Goal: Task Accomplishment & Management: Use online tool/utility

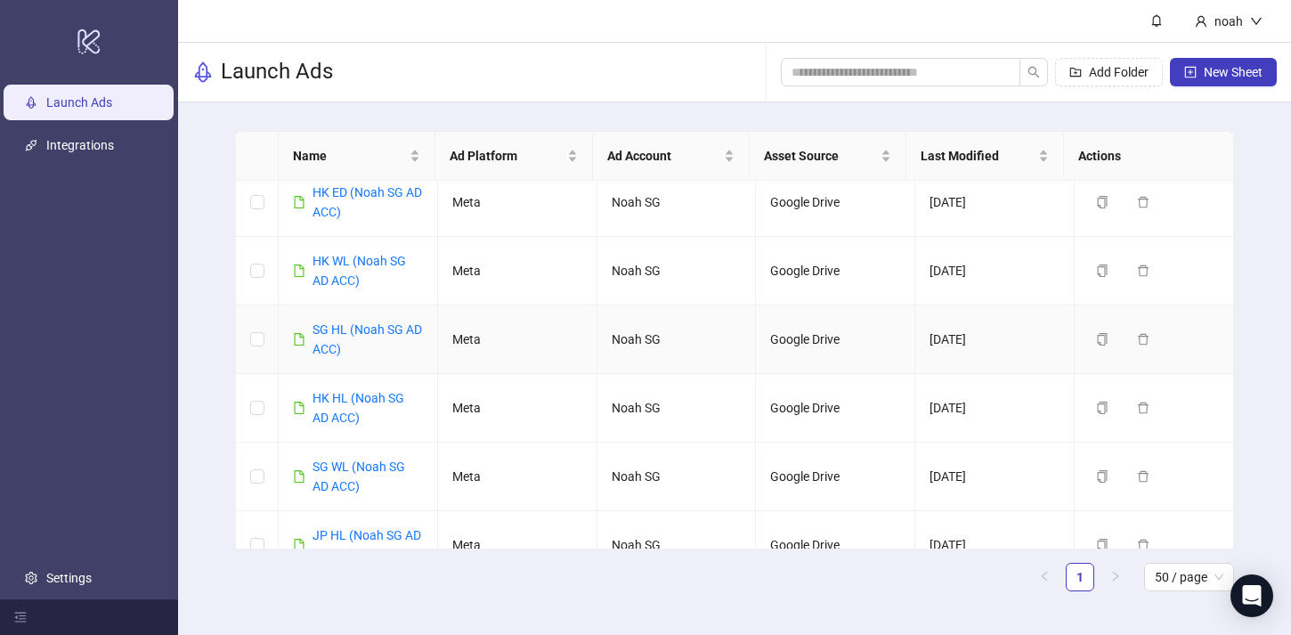
scroll to position [37, 0]
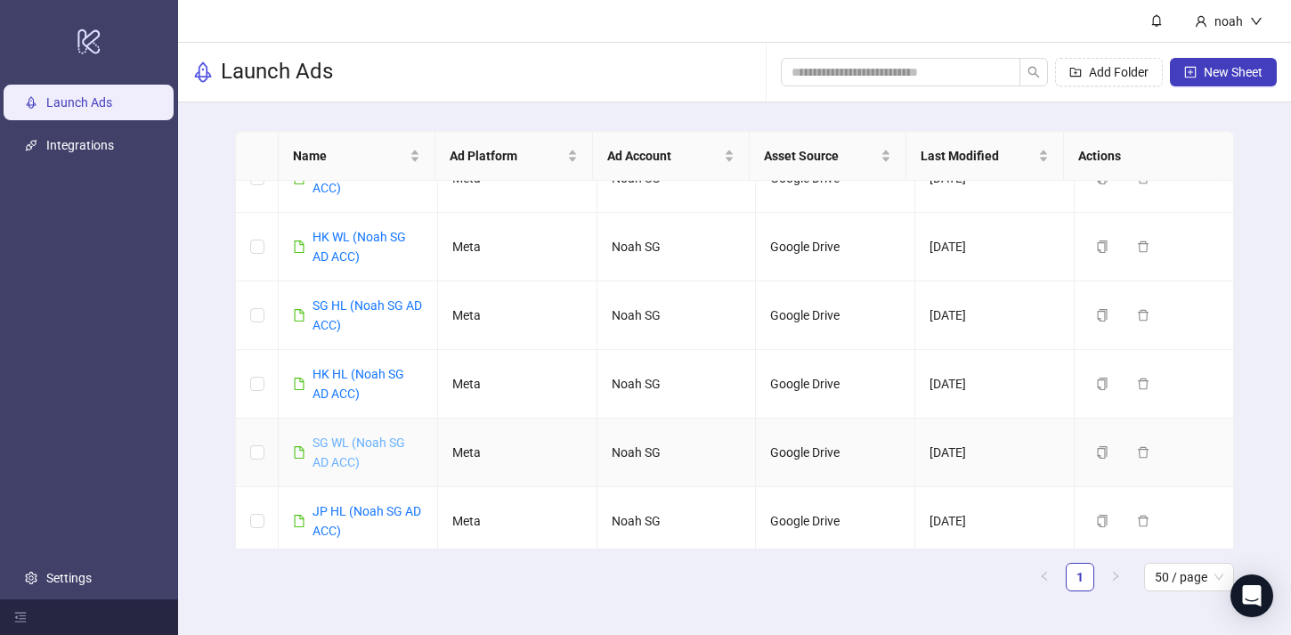
click at [351, 460] on link "SG WL (Noah SG AD ACC)" at bounding box center [359, 452] width 93 height 34
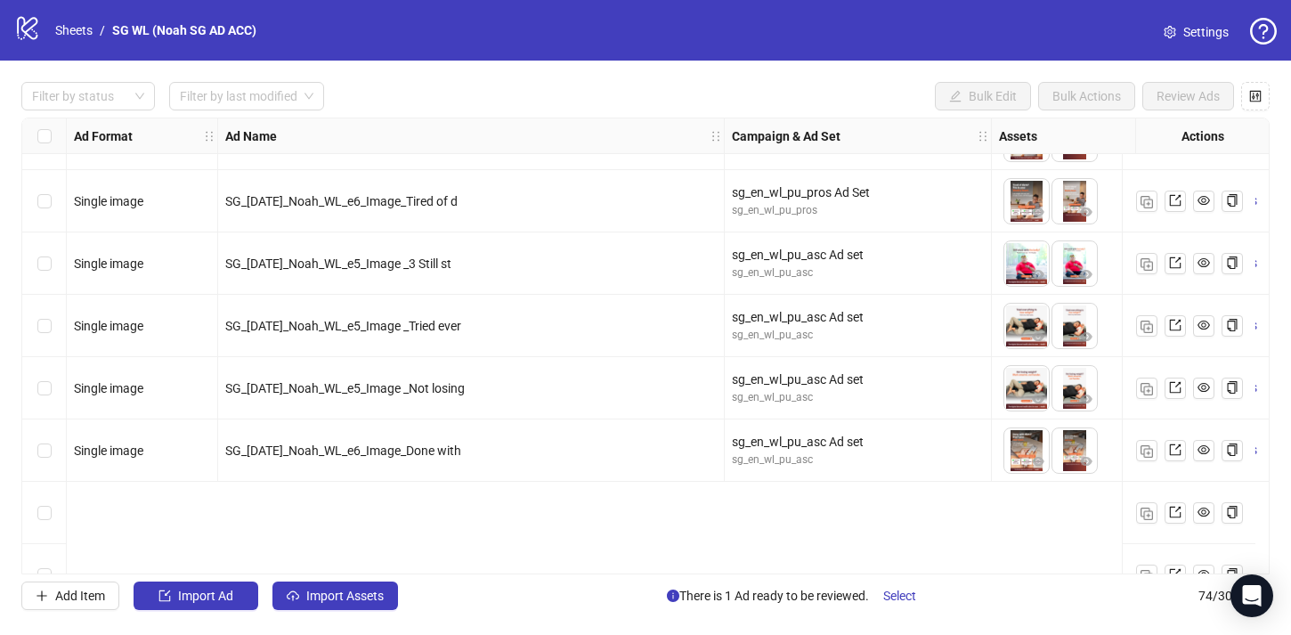
scroll to position [3980, 0]
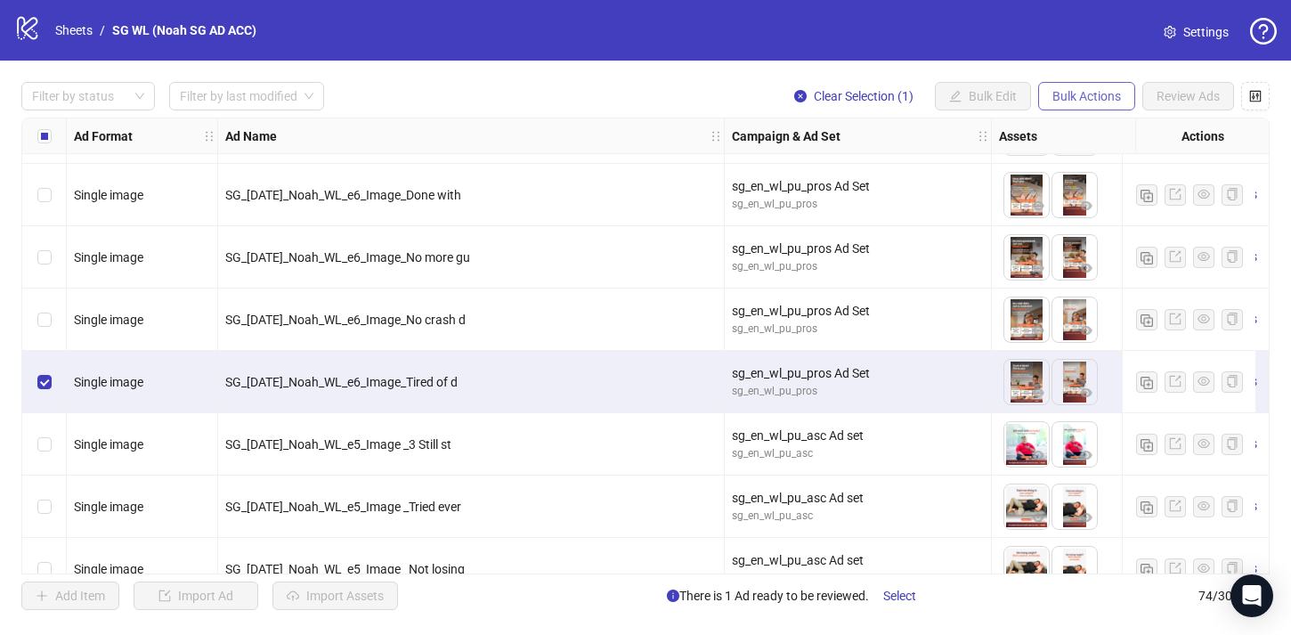
click at [1102, 102] on span "Bulk Actions" at bounding box center [1087, 96] width 69 height 14
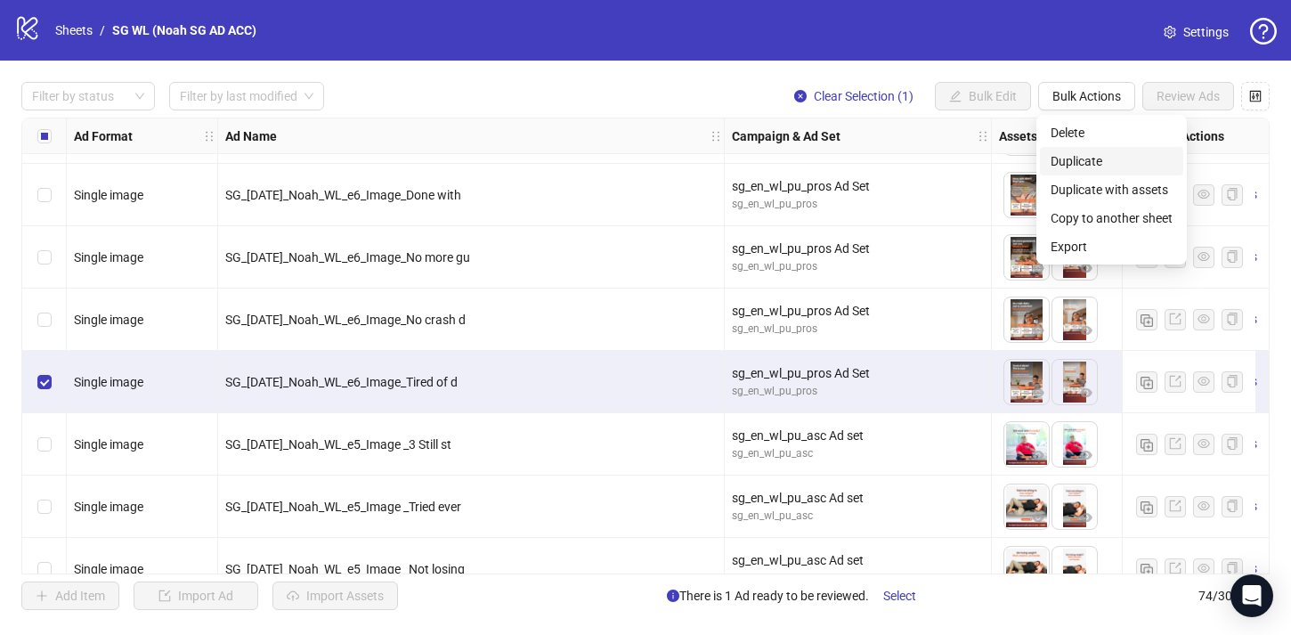
click at [1136, 162] on span "Duplicate" at bounding box center [1112, 161] width 122 height 20
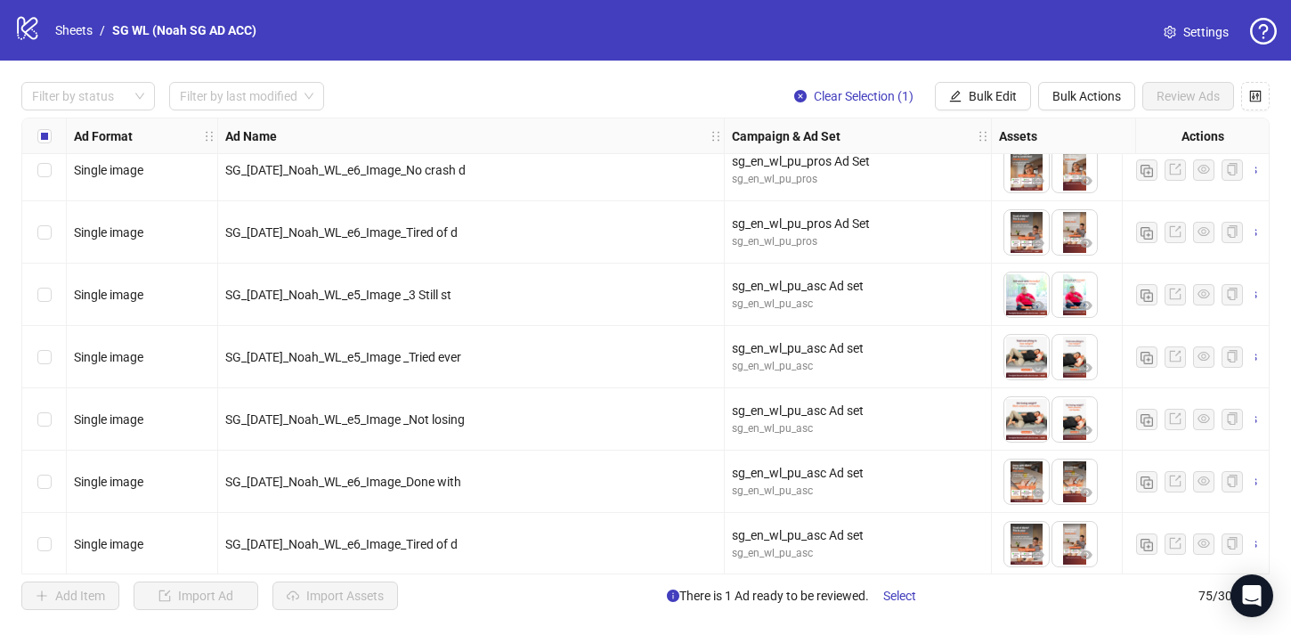
scroll to position [4263, 0]
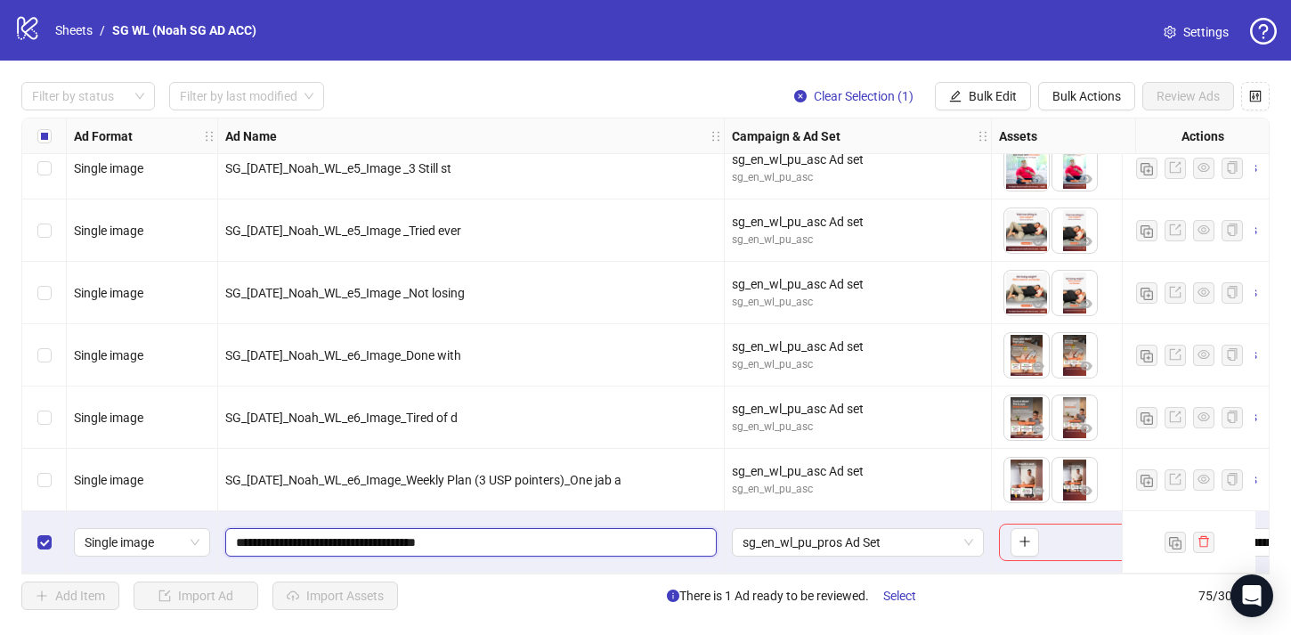
click at [403, 536] on input "**********" at bounding box center [469, 543] width 467 height 20
paste input "********"
type input "**********"
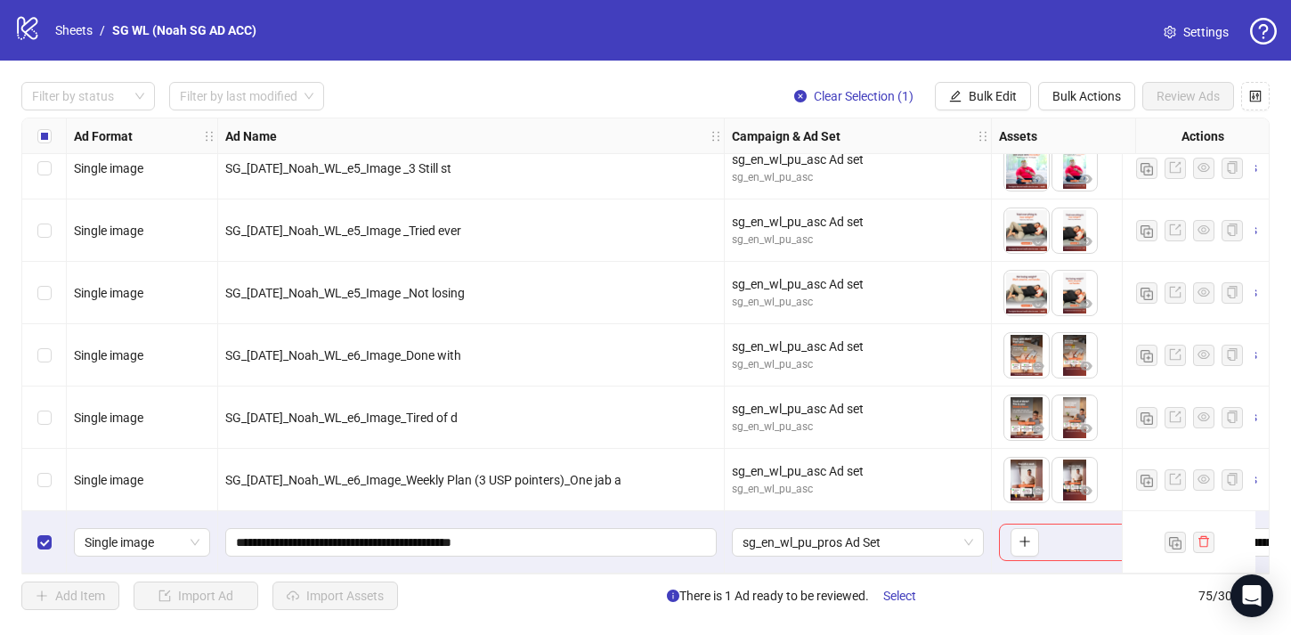
click at [514, 479] on span "SG_[DATE]_Noah_WL_e6_Image_Weekly Plan (3 USP pointers)_One jab a" at bounding box center [423, 480] width 396 height 14
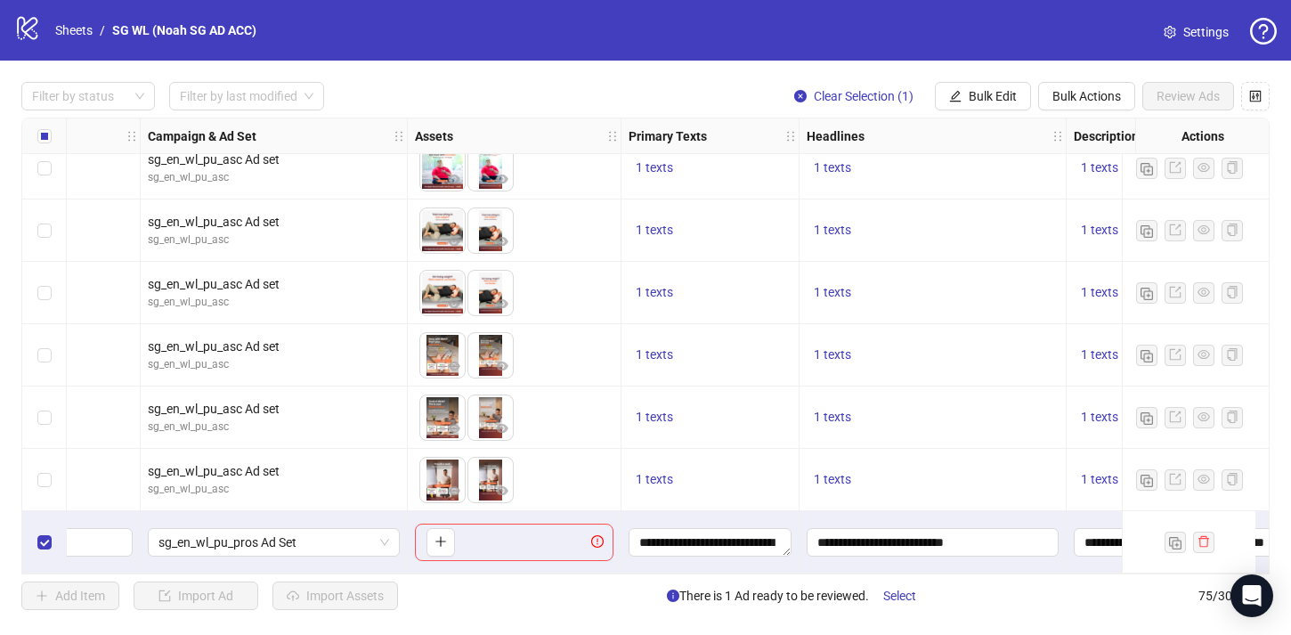
scroll to position [4263, 728]
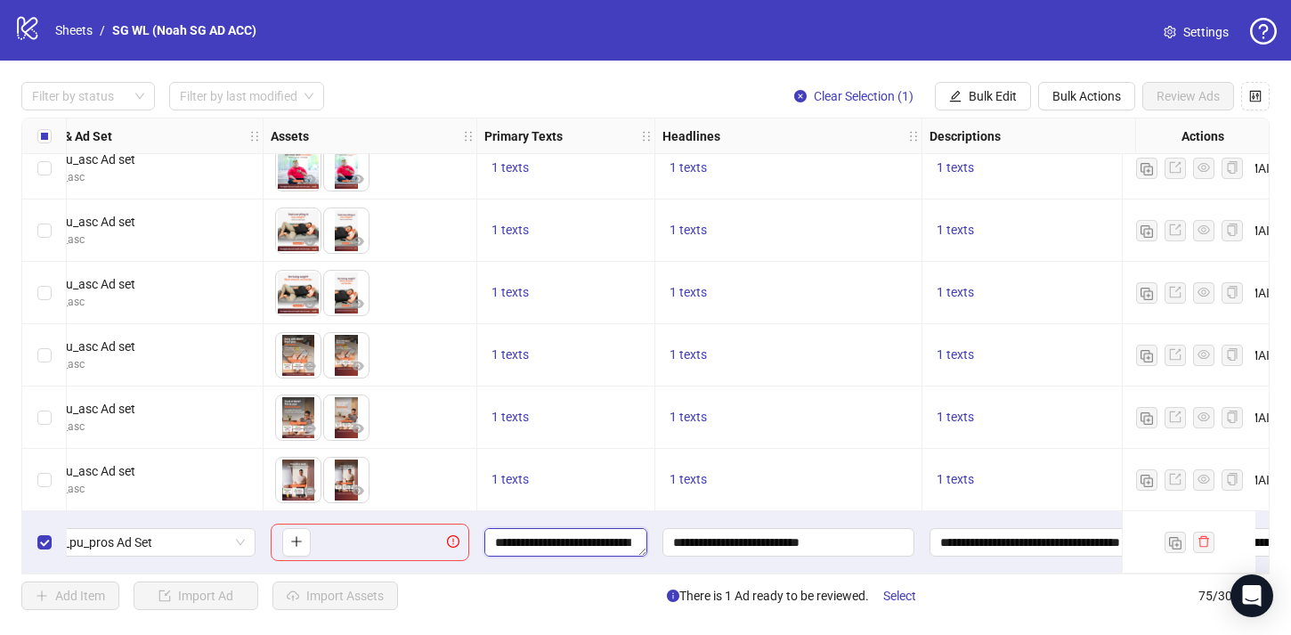
click at [561, 542] on textarea "**********" at bounding box center [565, 542] width 163 height 28
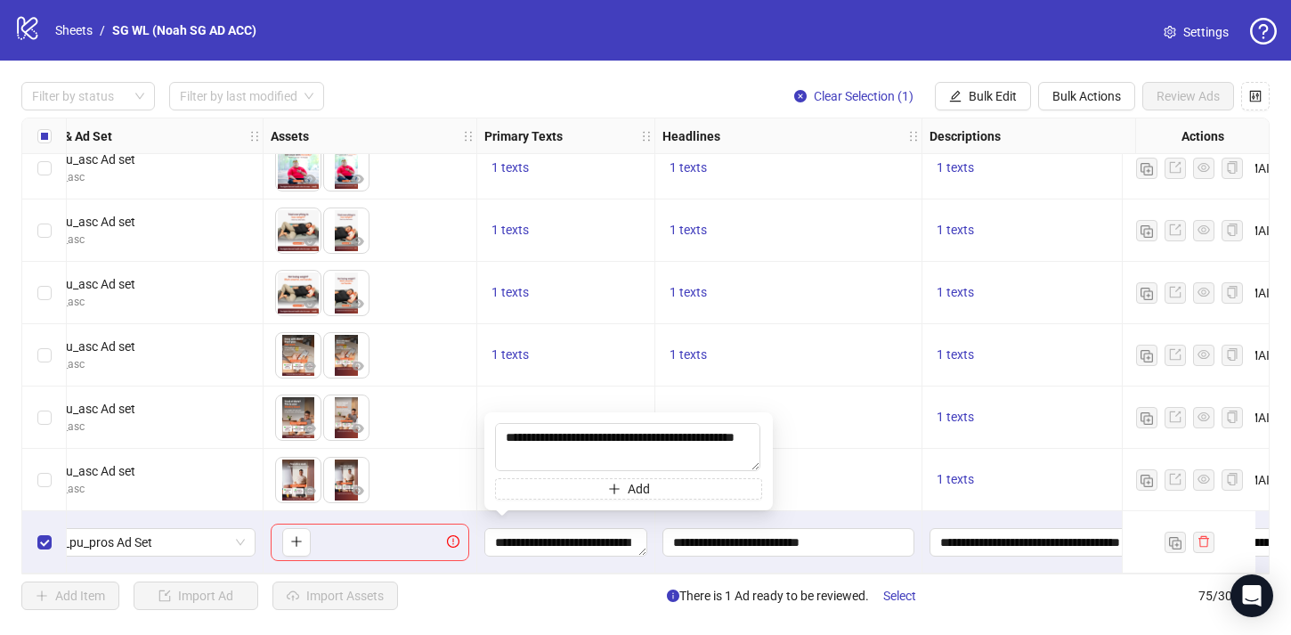
drag, startPoint x: 574, startPoint y: 456, endPoint x: 470, endPoint y: 405, distance: 115.9
click at [470, 405] on body "logo/logo-mobile Sheets / SG WL (Noah SG AD ACC) Settings Filter by status Filt…" at bounding box center [645, 317] width 1291 height 635
type textarea "**********"
click at [840, 394] on div "1 texts" at bounding box center [788, 417] width 267 height 62
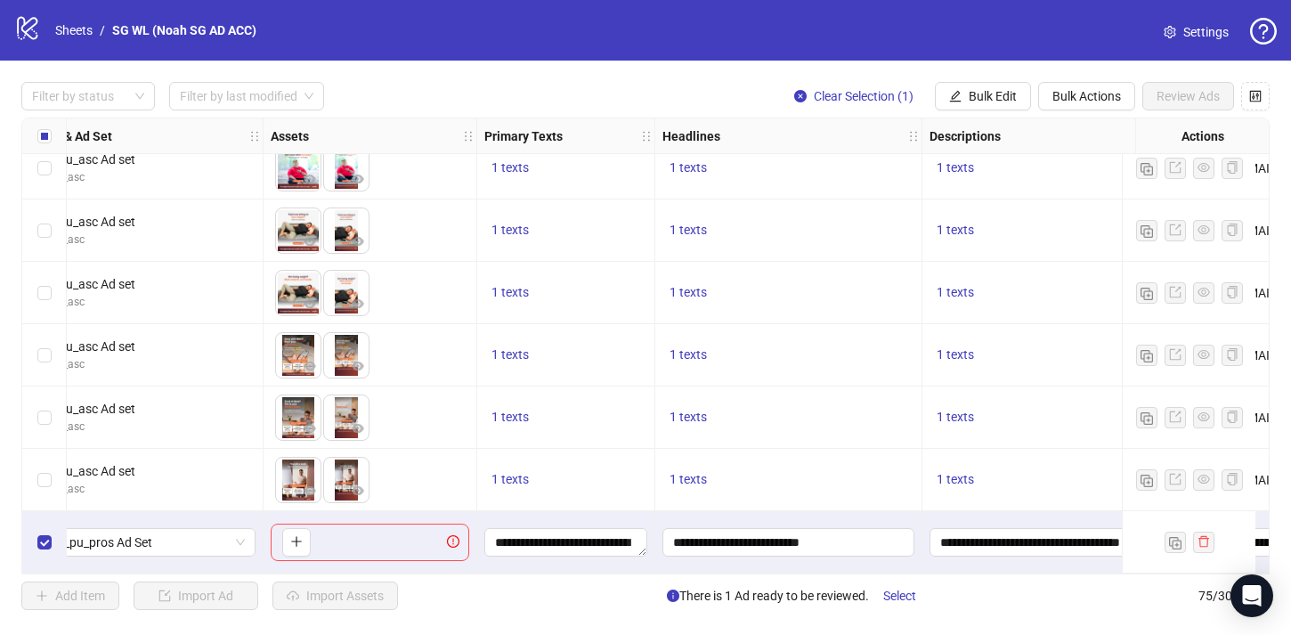
click at [731, 565] on div "**********" at bounding box center [788, 542] width 267 height 62
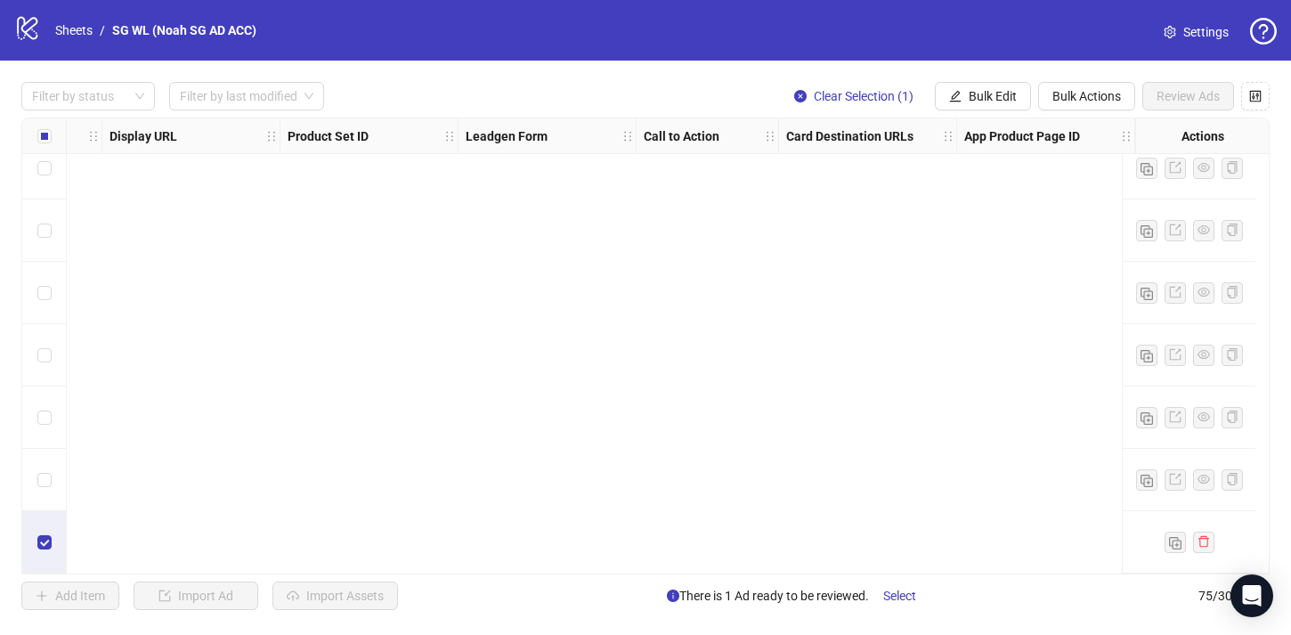
scroll to position [4263, 0]
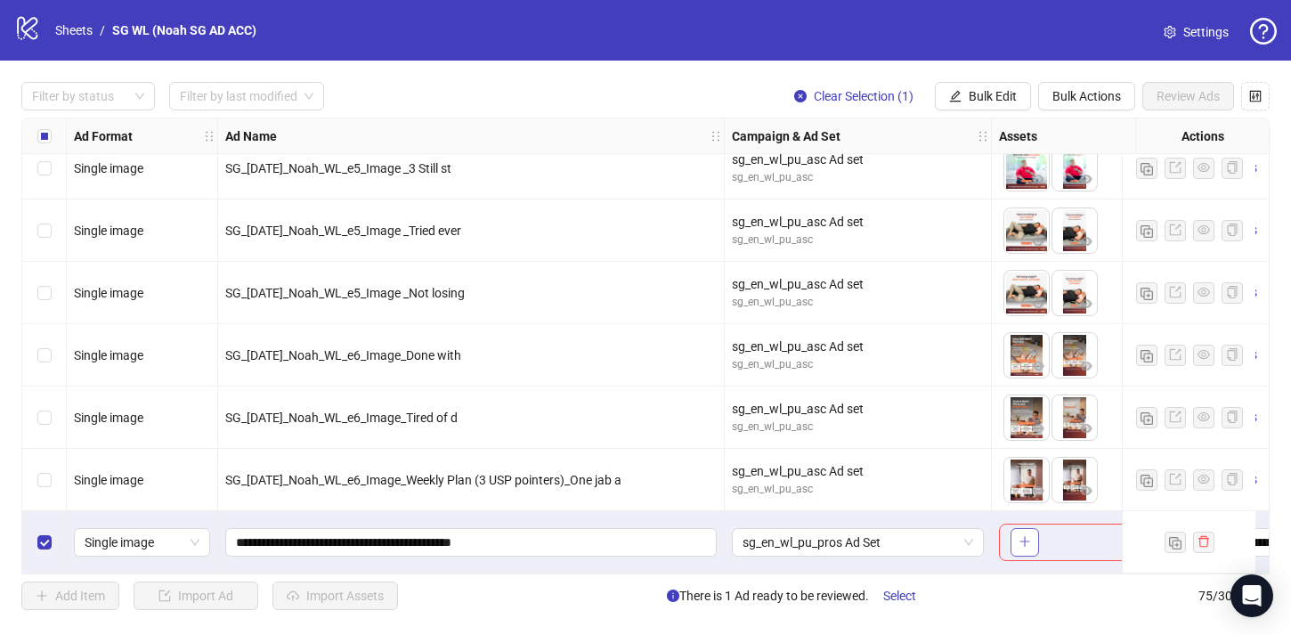
click at [1030, 536] on icon "plus" at bounding box center [1025, 541] width 12 height 12
click at [1025, 538] on icon "plus" at bounding box center [1024, 542] width 1 height 10
click at [1026, 535] on icon "plus" at bounding box center [1025, 541] width 12 height 12
click at [1029, 535] on icon "plus" at bounding box center [1025, 541] width 12 height 12
click at [1065, 533] on div "To pick up a draggable item, press the space bar. While dragging, use the arrow…" at bounding box center [1098, 542] width 199 height 37
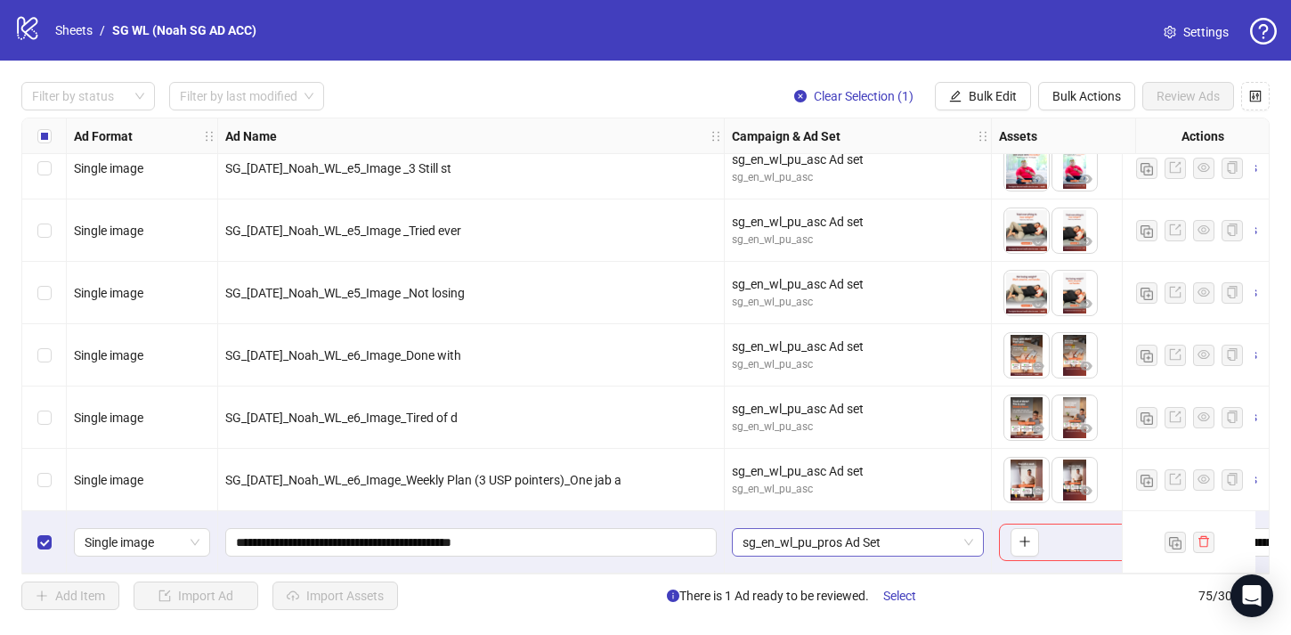
scroll to position [4263, 508]
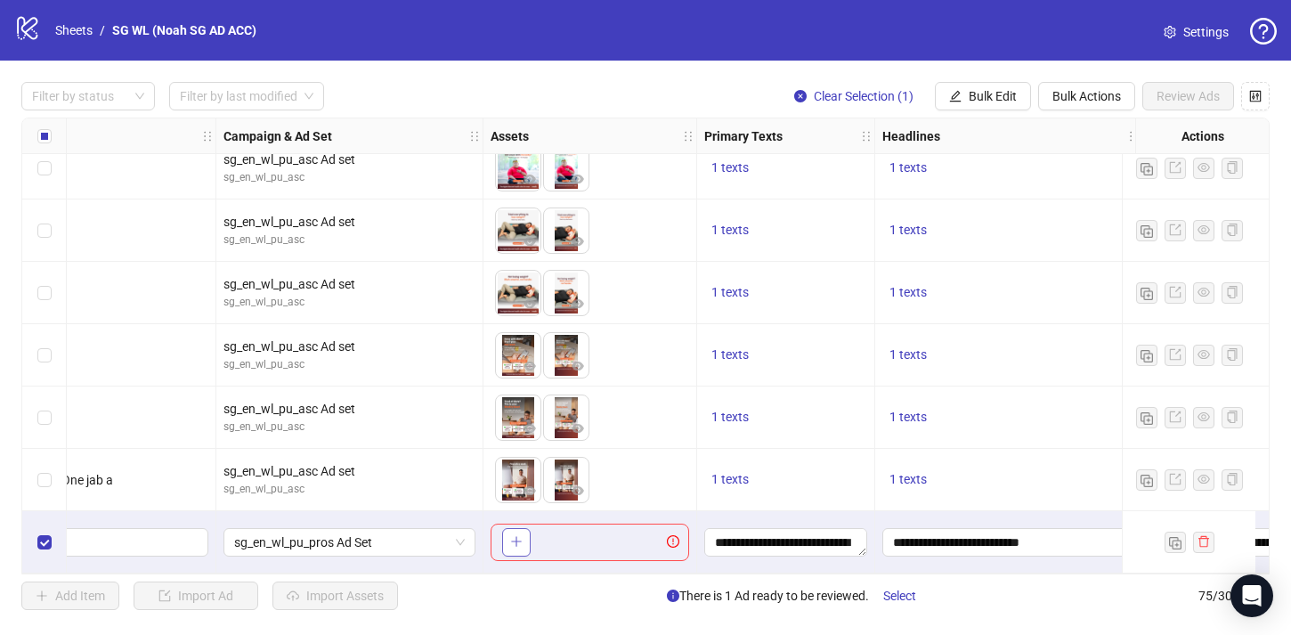
click at [510, 539] on icon "plus" at bounding box center [516, 541] width 12 height 12
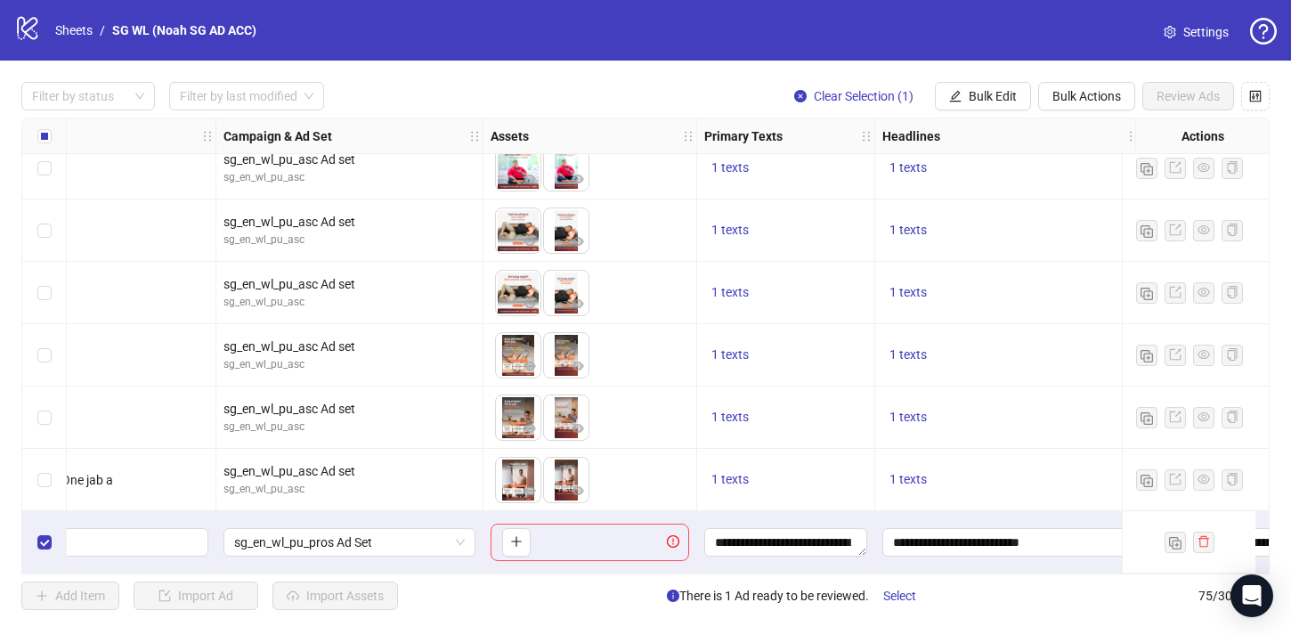
click at [606, 21] on div "logo/logo-mobile Sheets / SG WL (Noah SG AD ACC) Settings" at bounding box center [645, 30] width 1263 height 32
click at [72, 28] on link "Sheets" at bounding box center [74, 30] width 45 height 20
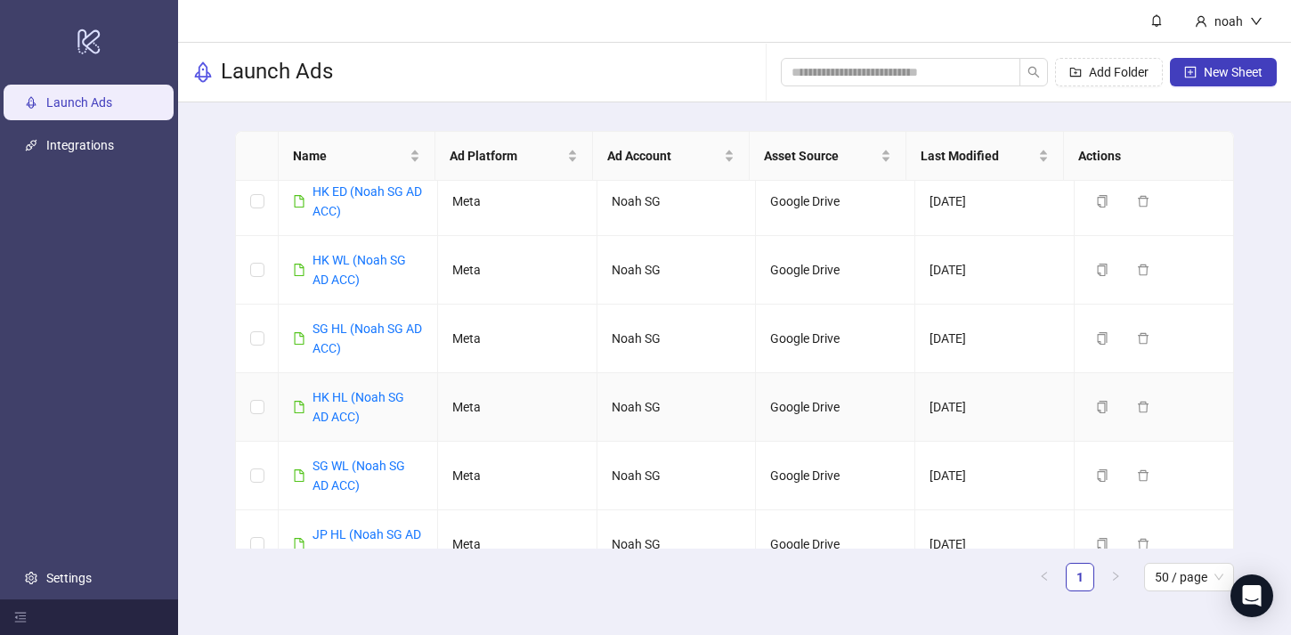
scroll to position [33, 0]
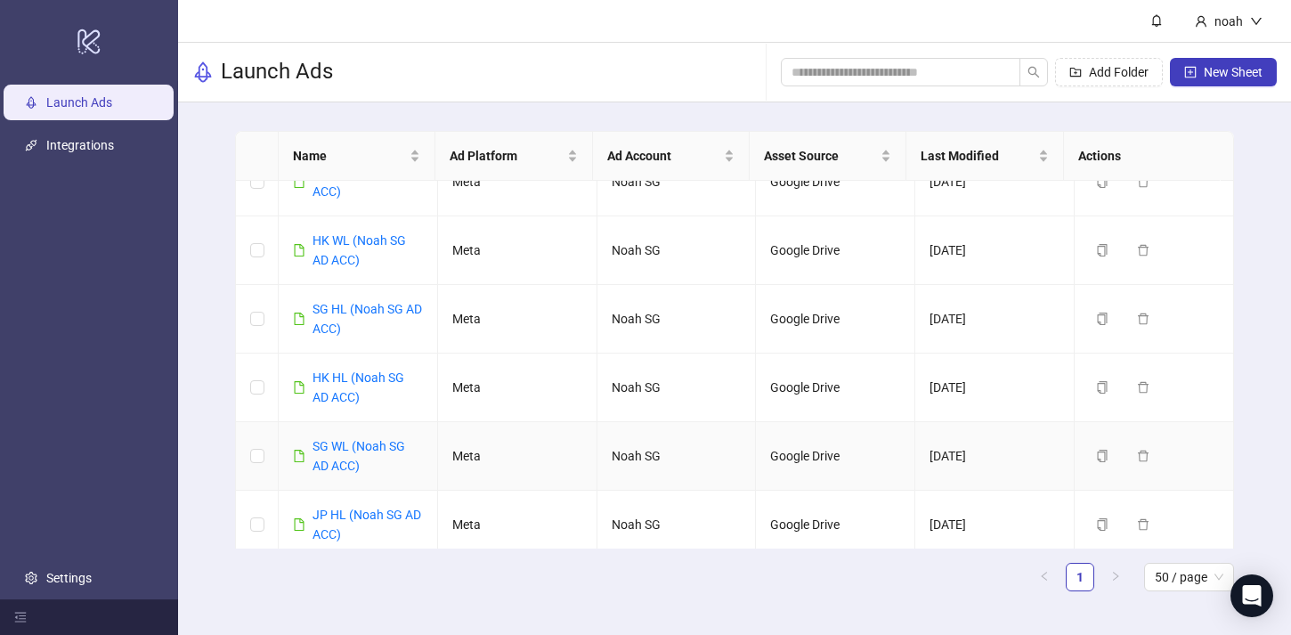
click at [338, 454] on div "SG WL (Noah SG AD ACC)" at bounding box center [368, 455] width 110 height 39
click at [348, 446] on link "SG WL (Noah SG AD ACC)" at bounding box center [359, 456] width 93 height 34
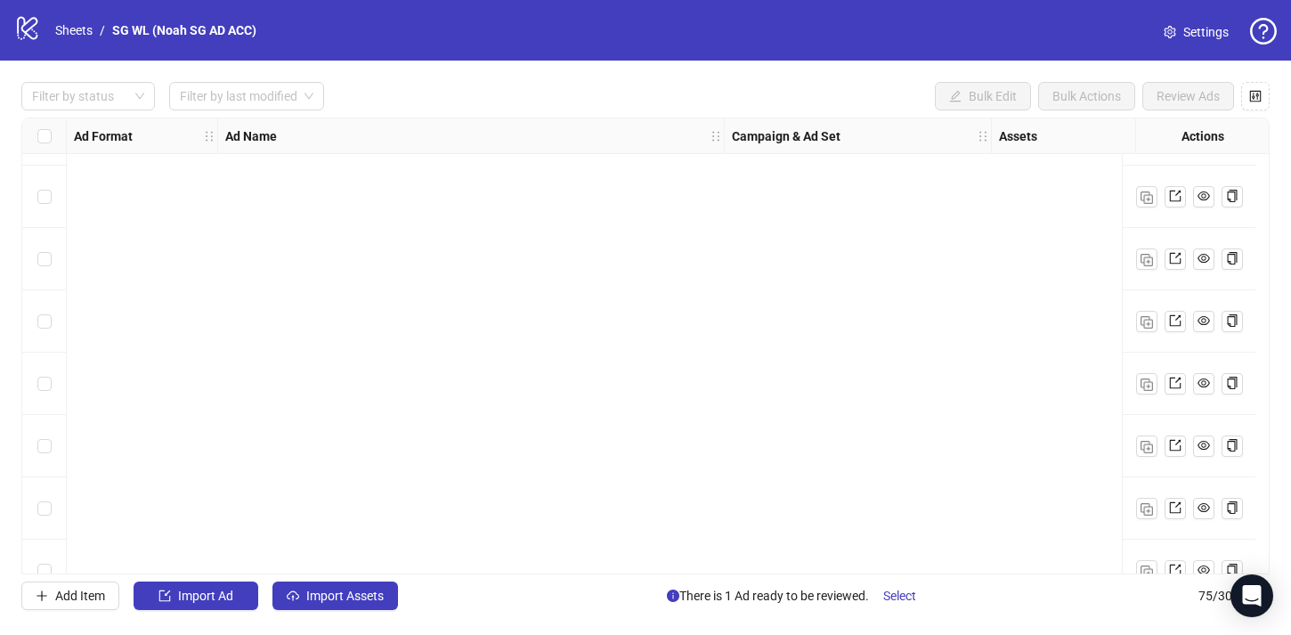
scroll to position [4263, 0]
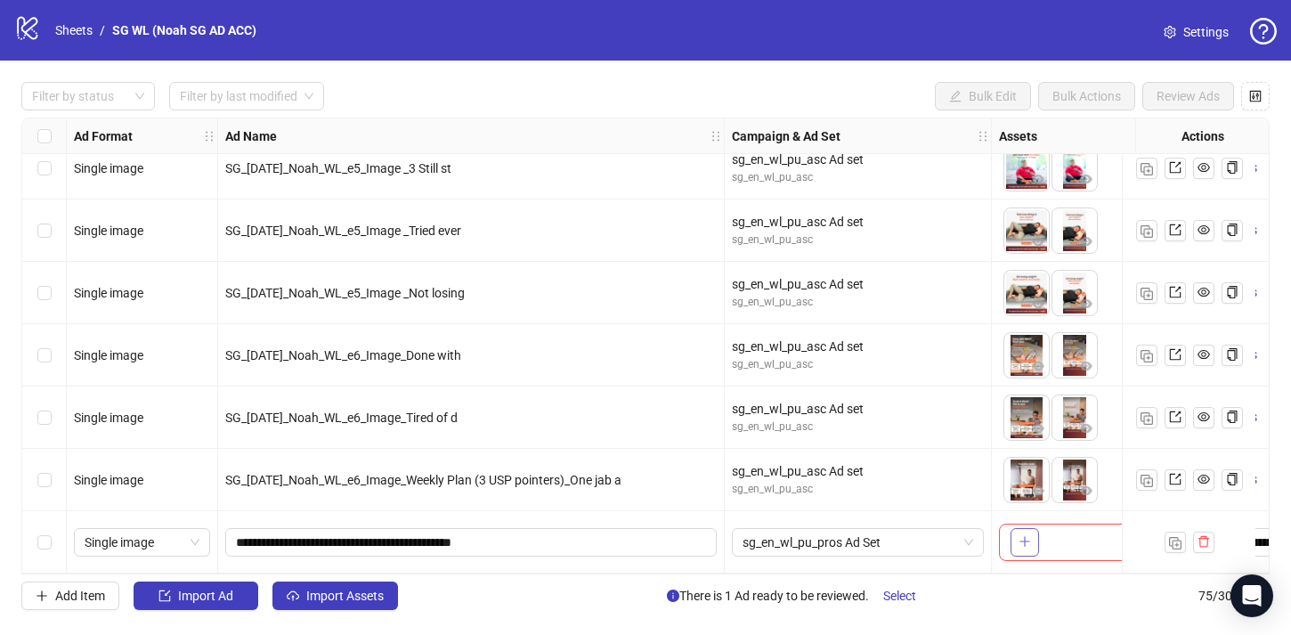
click at [1022, 535] on icon "plus" at bounding box center [1025, 541] width 12 height 12
click at [1024, 537] on icon "plus" at bounding box center [1024, 542] width 1 height 10
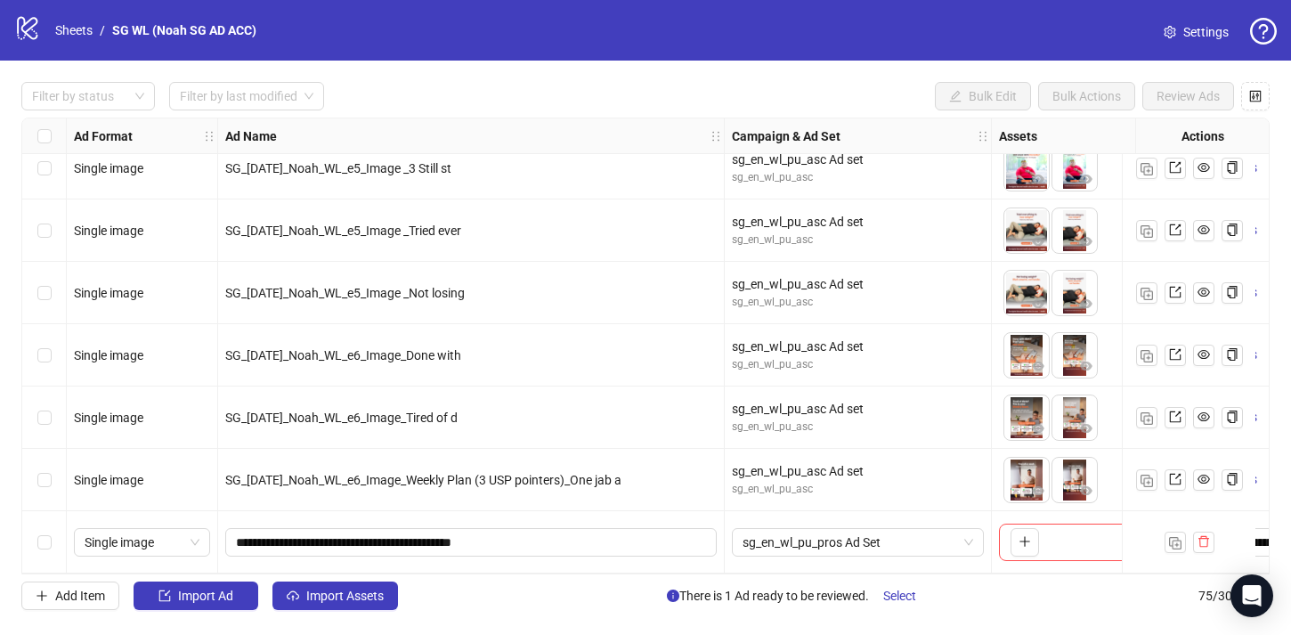
scroll to position [4263, 396]
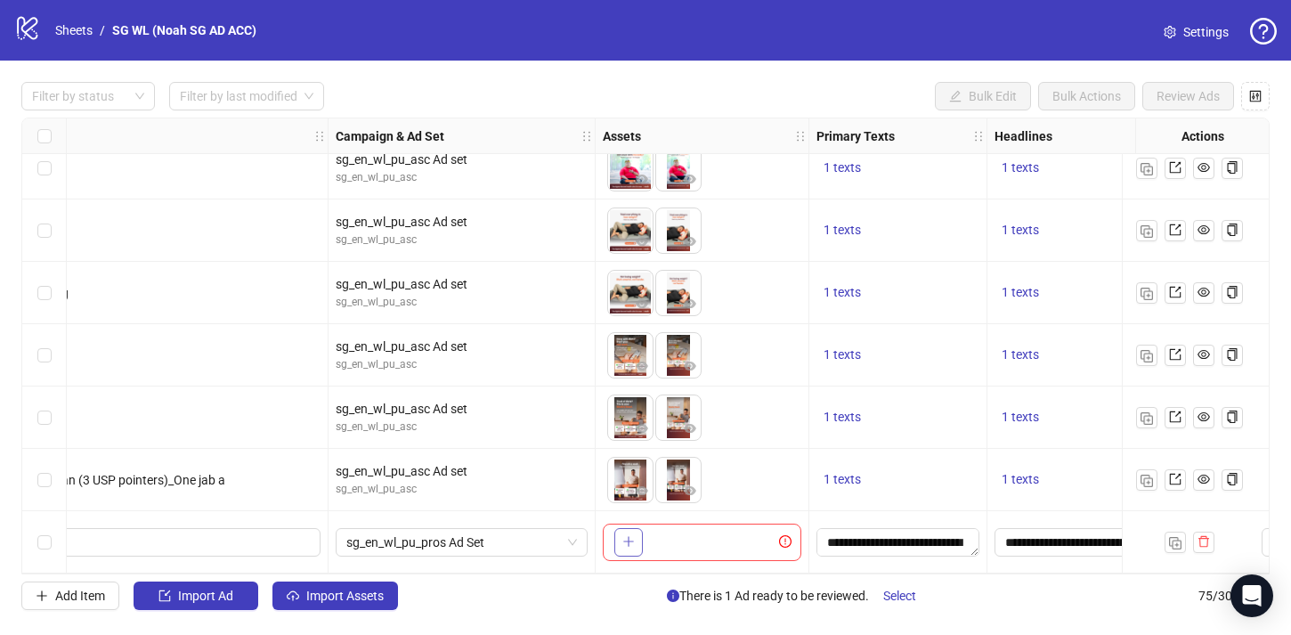
click at [632, 538] on icon "plus" at bounding box center [628, 541] width 12 height 12
click at [789, 536] on icon "exclamation-circle" at bounding box center [785, 541] width 12 height 12
click at [629, 537] on icon "plus" at bounding box center [628, 542] width 1 height 10
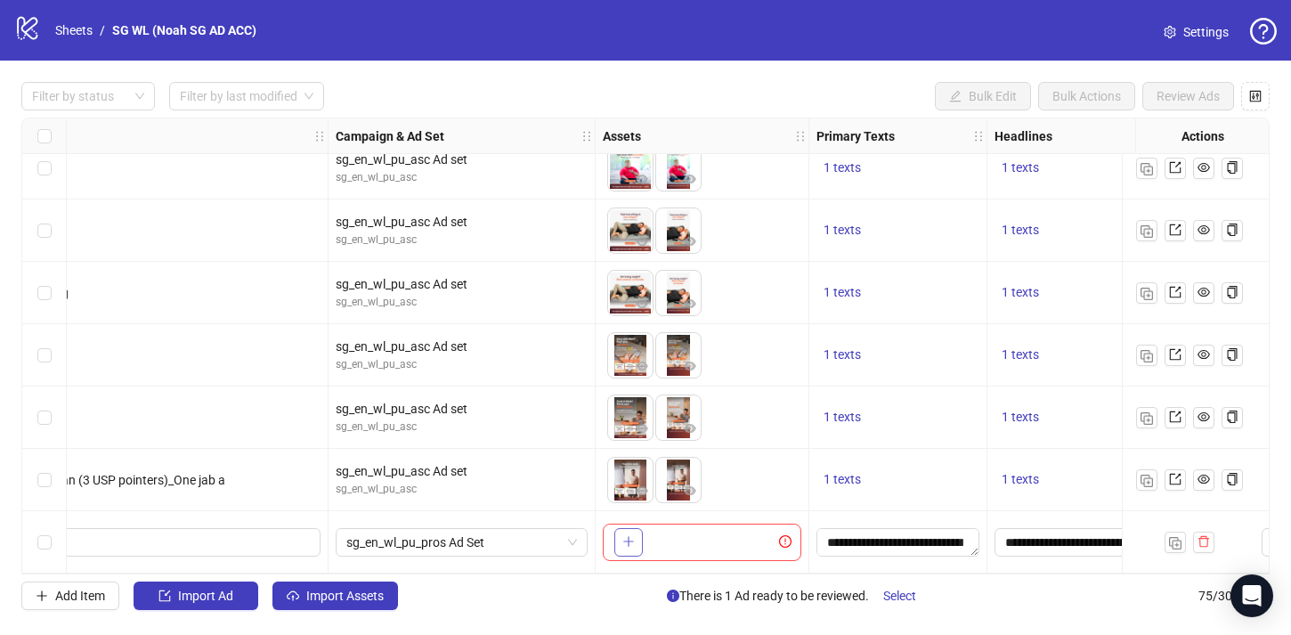
click at [629, 537] on icon "plus" at bounding box center [628, 542] width 1 height 10
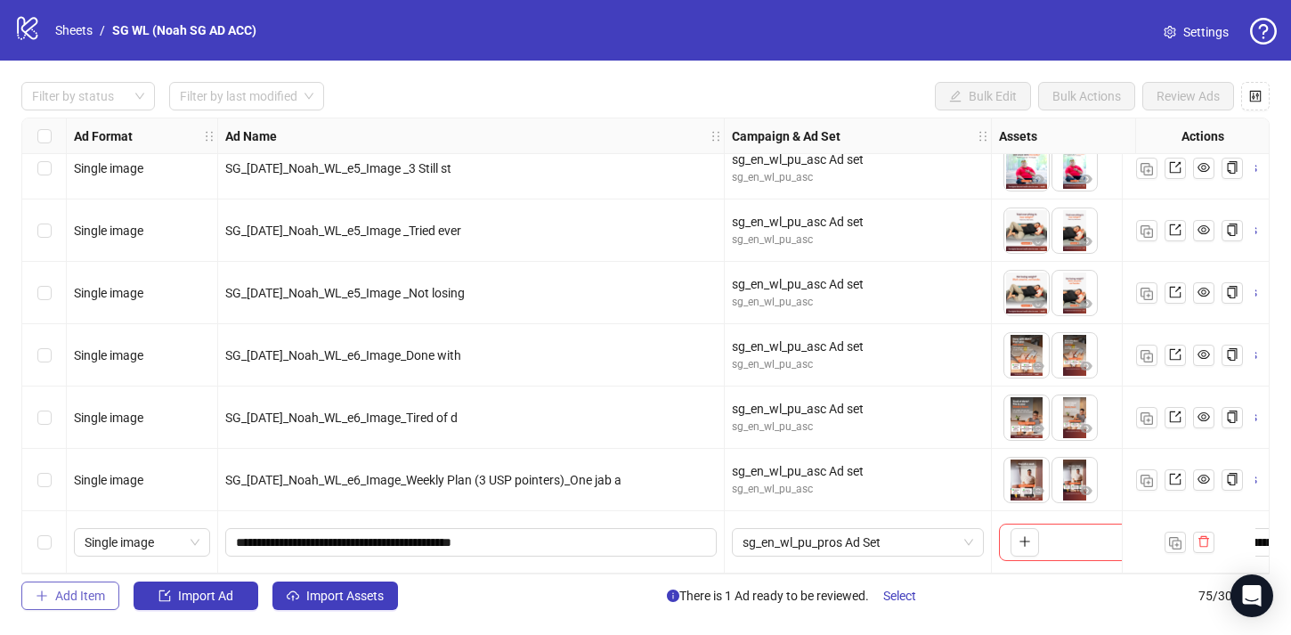
click at [87, 598] on span "Add Item" at bounding box center [80, 596] width 50 height 14
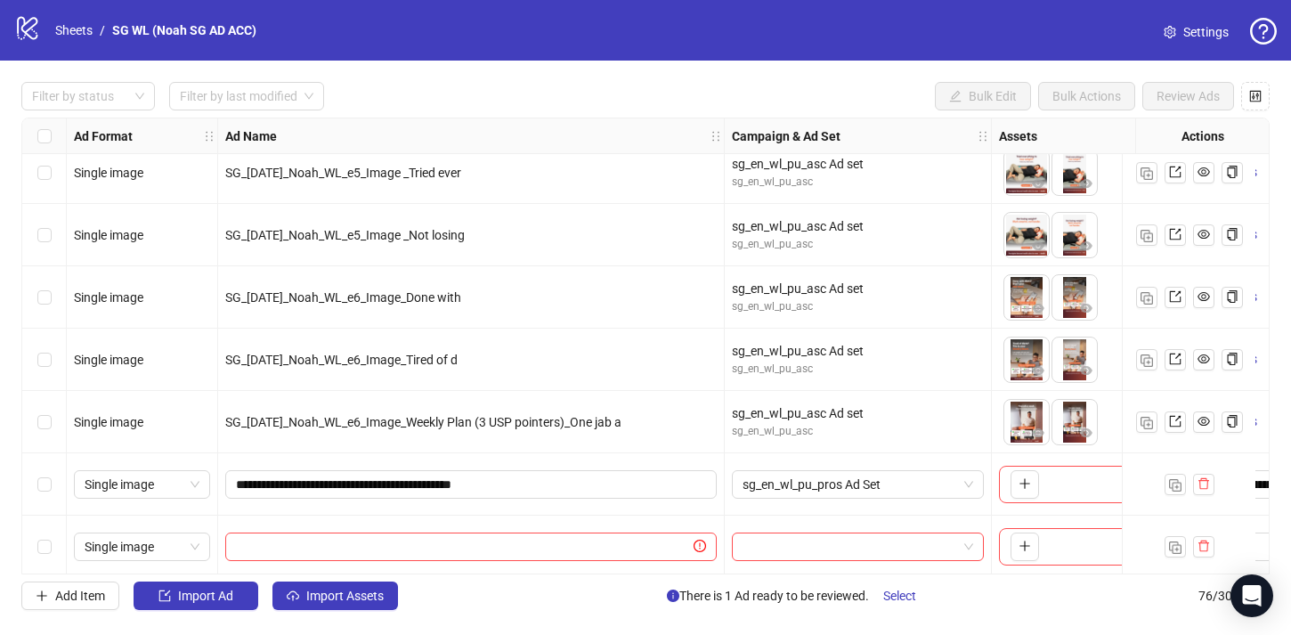
scroll to position [4325, 0]
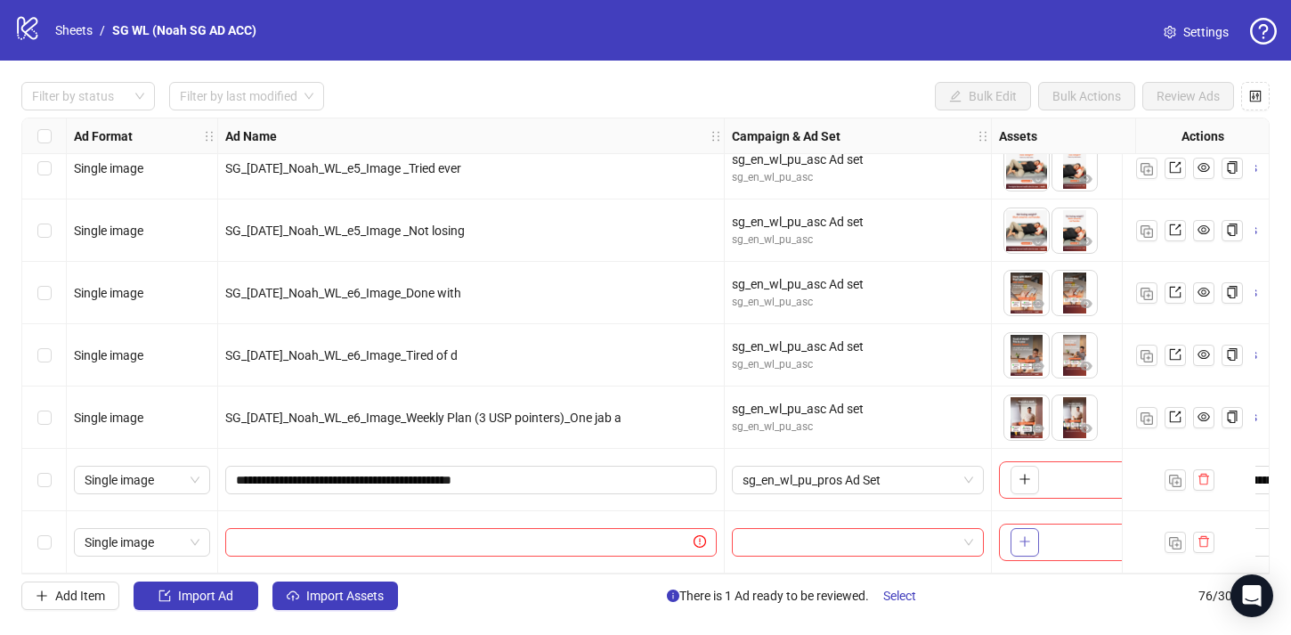
click at [1033, 537] on button "button" at bounding box center [1025, 542] width 28 height 28
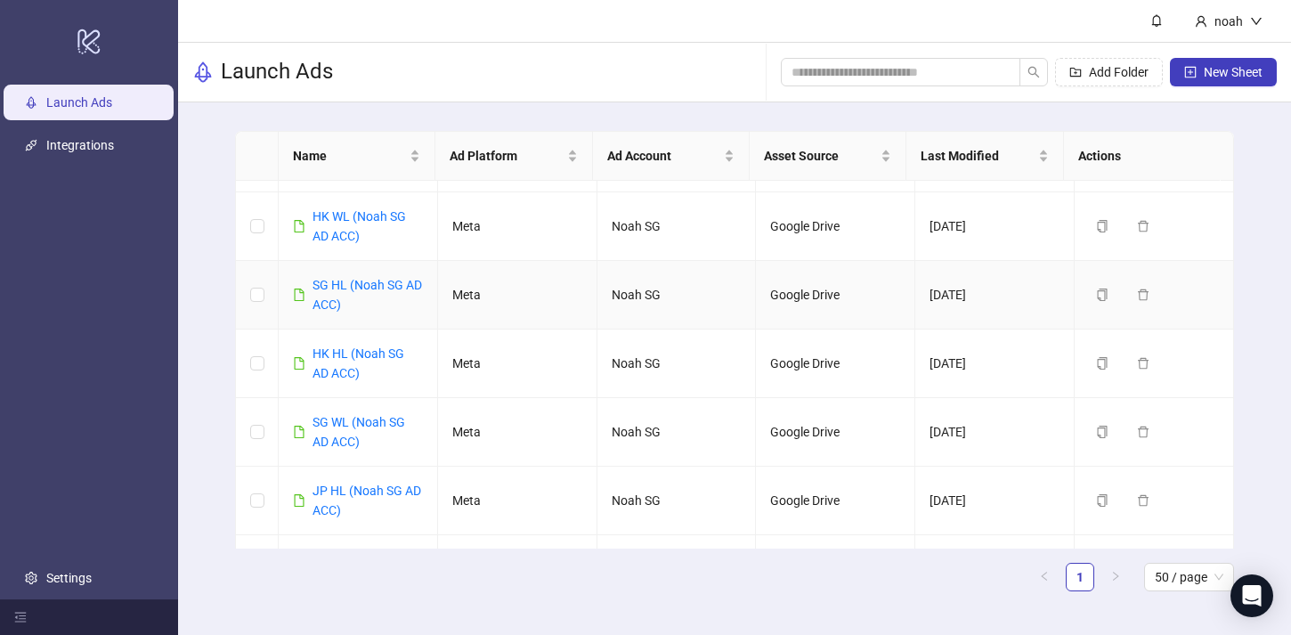
scroll to position [143, 0]
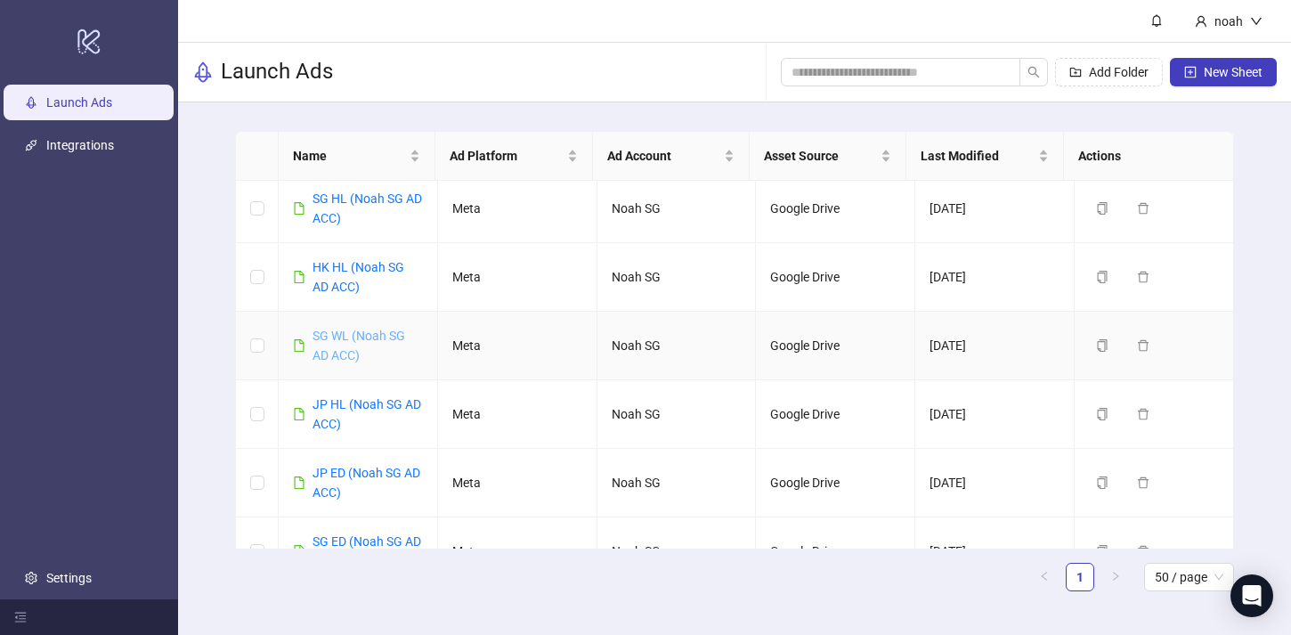
click at [378, 339] on link "SG WL (Noah SG AD ACC)" at bounding box center [359, 346] width 93 height 34
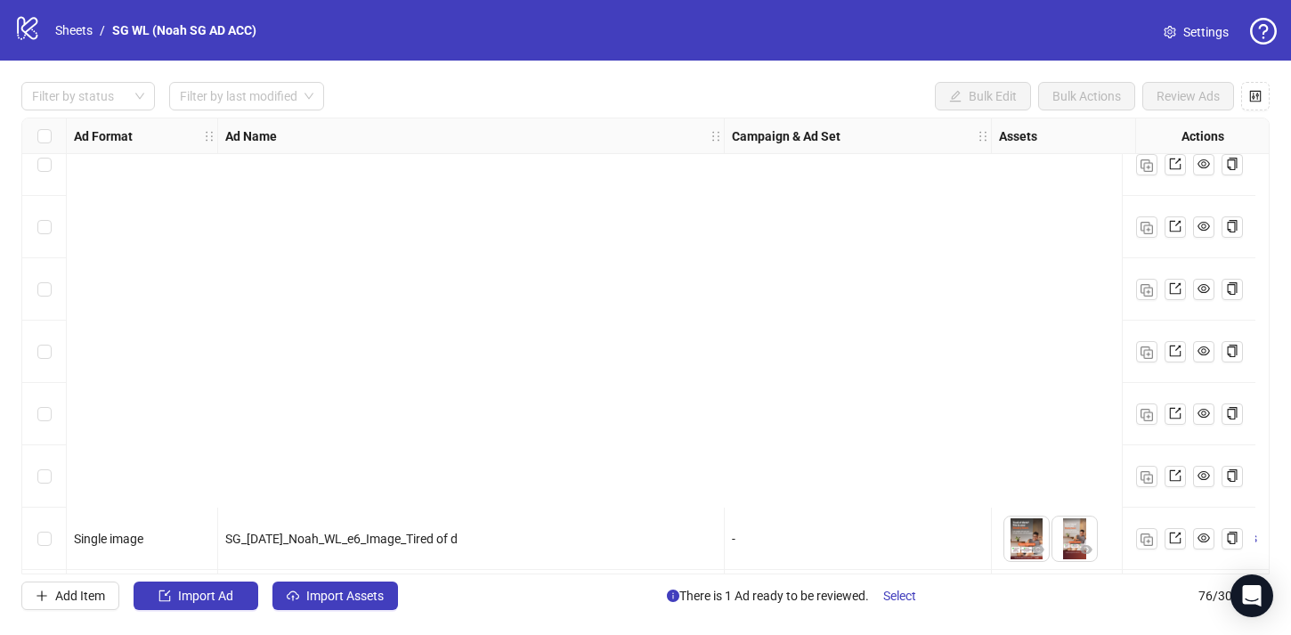
scroll to position [4325, 0]
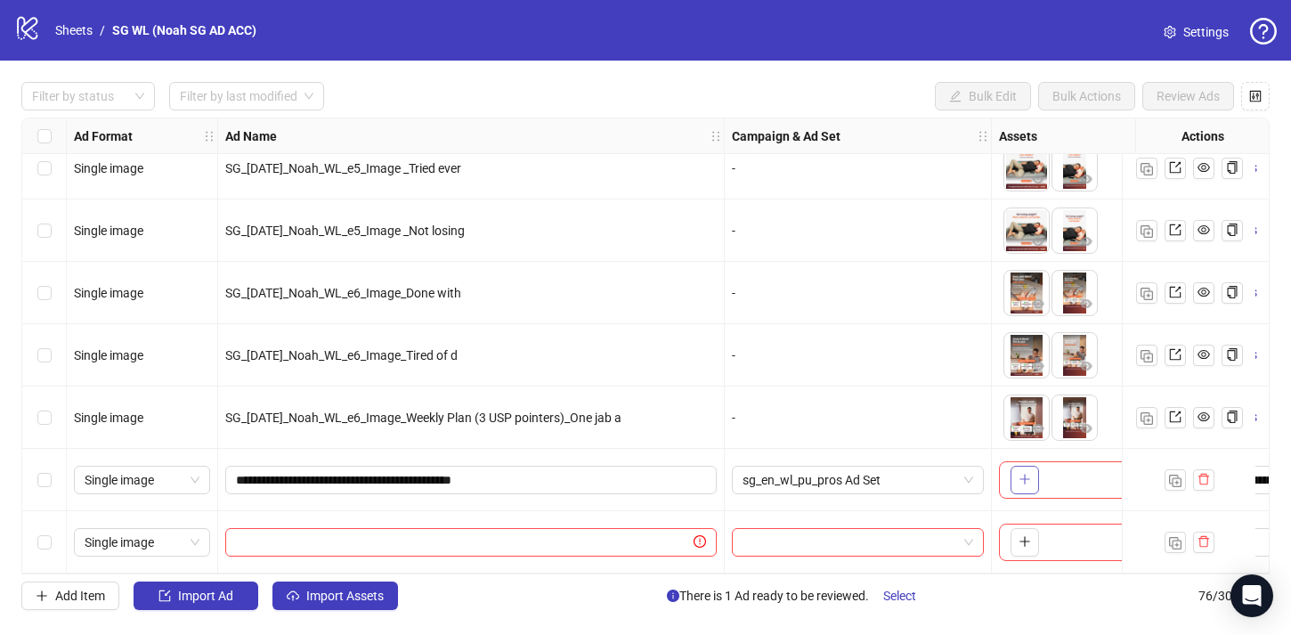
click at [1013, 477] on button "button" at bounding box center [1025, 480] width 28 height 28
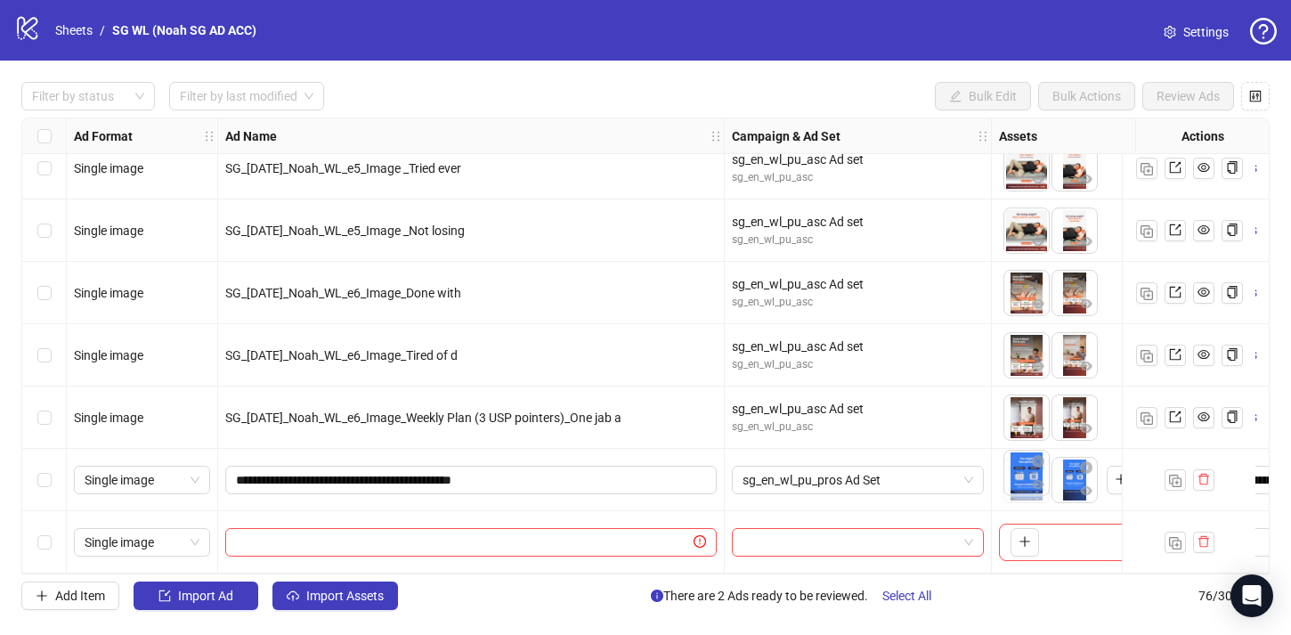
drag, startPoint x: 1063, startPoint y: 478, endPoint x: 998, endPoint y: 478, distance: 65.0
click at [998, 478] on body "logo/logo-mobile Sheets / SG WL (Noah SG AD ACC) Settings Filter by status Filt…" at bounding box center [645, 317] width 1291 height 635
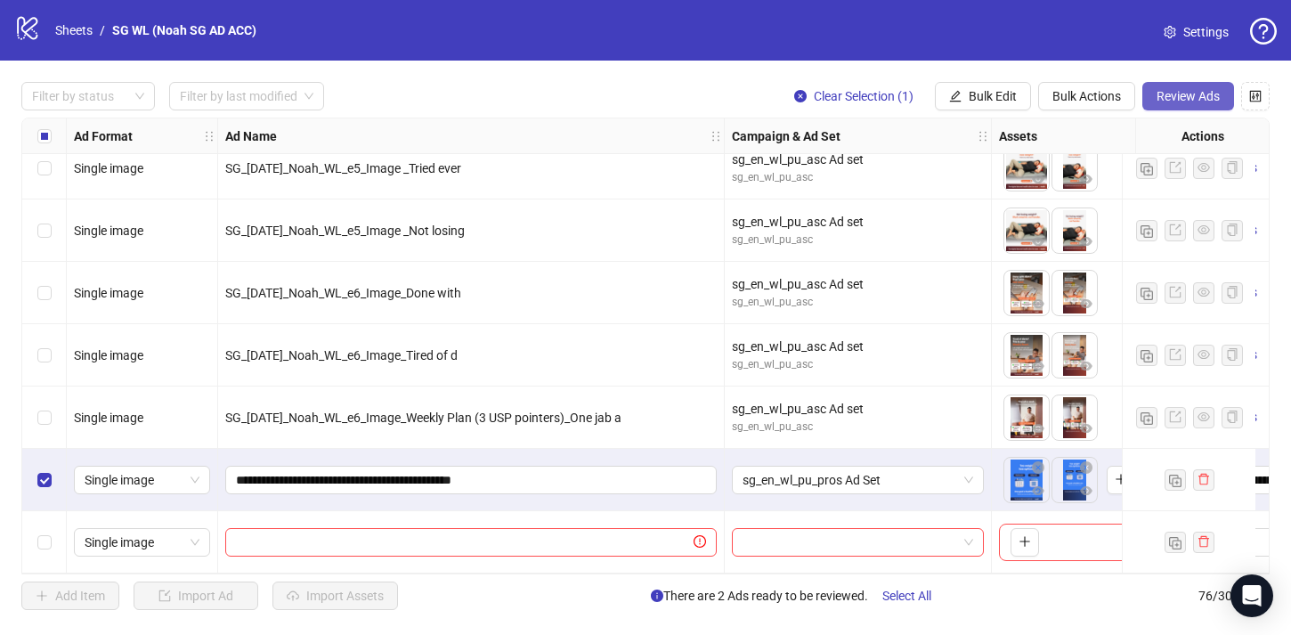
click at [1184, 101] on span "Review Ads" at bounding box center [1188, 96] width 63 height 14
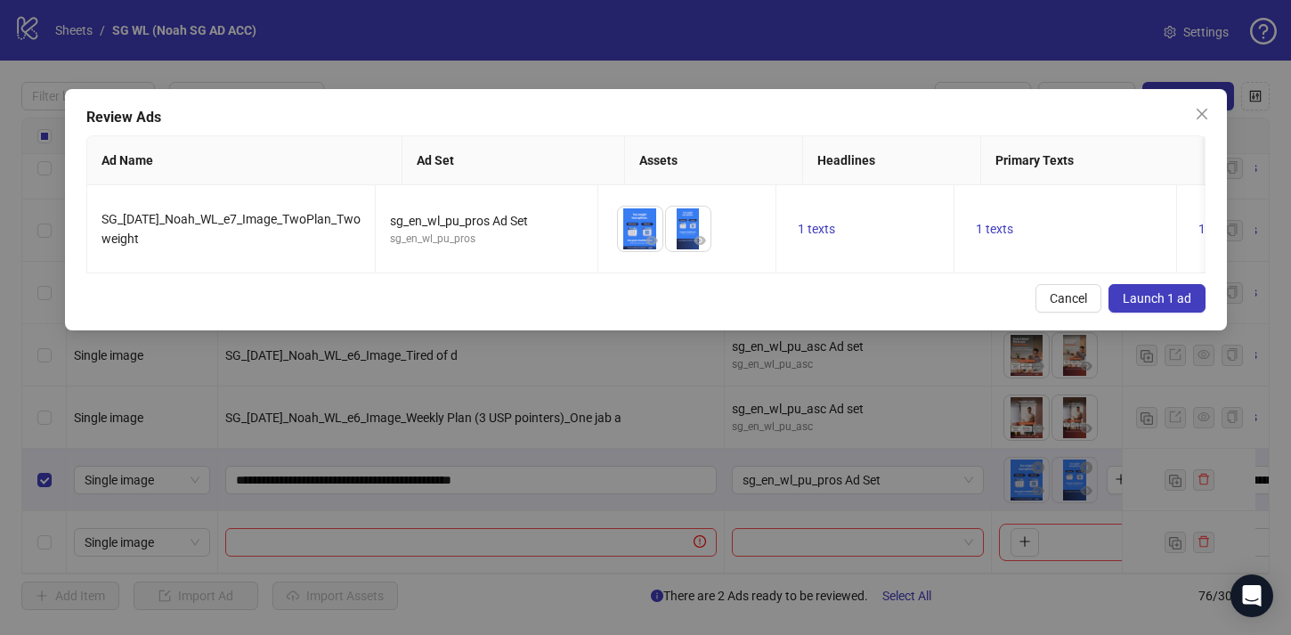
click at [1146, 302] on button "Launch 1 ad" at bounding box center [1157, 298] width 97 height 28
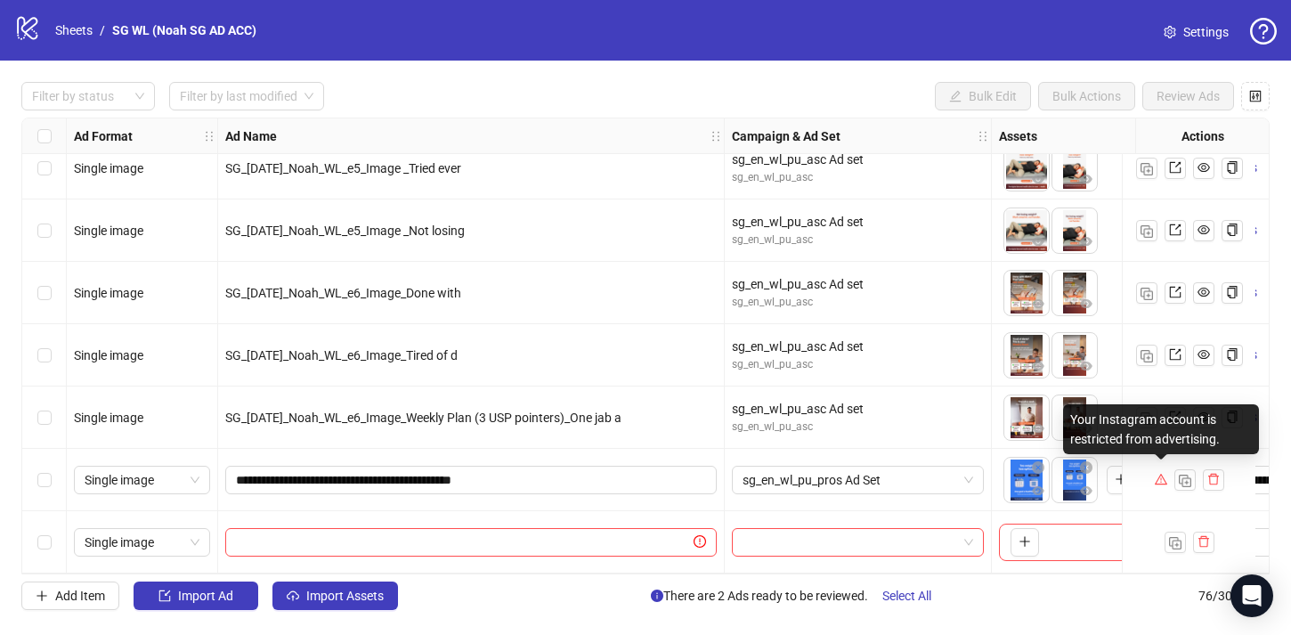
click at [1161, 474] on icon "warning" at bounding box center [1161, 479] width 12 height 12
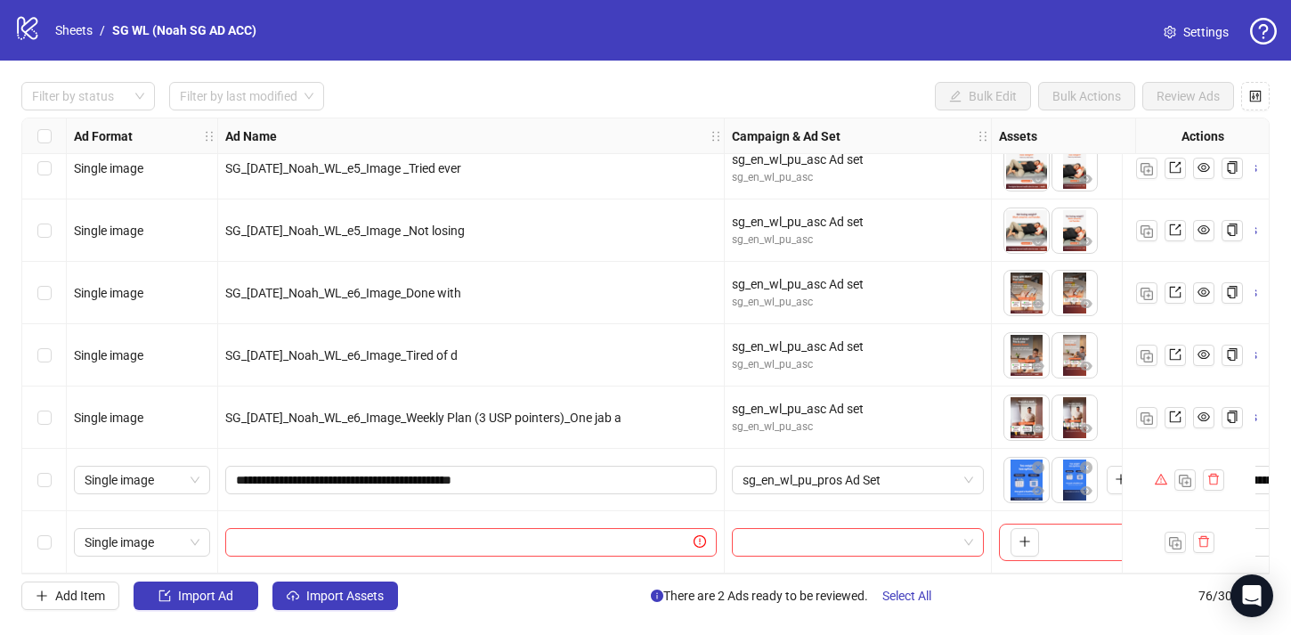
click at [1255, 28] on icon "question-circle" at bounding box center [1263, 31] width 27 height 27
click at [1218, 27] on span "Settings" at bounding box center [1205, 32] width 45 height 20
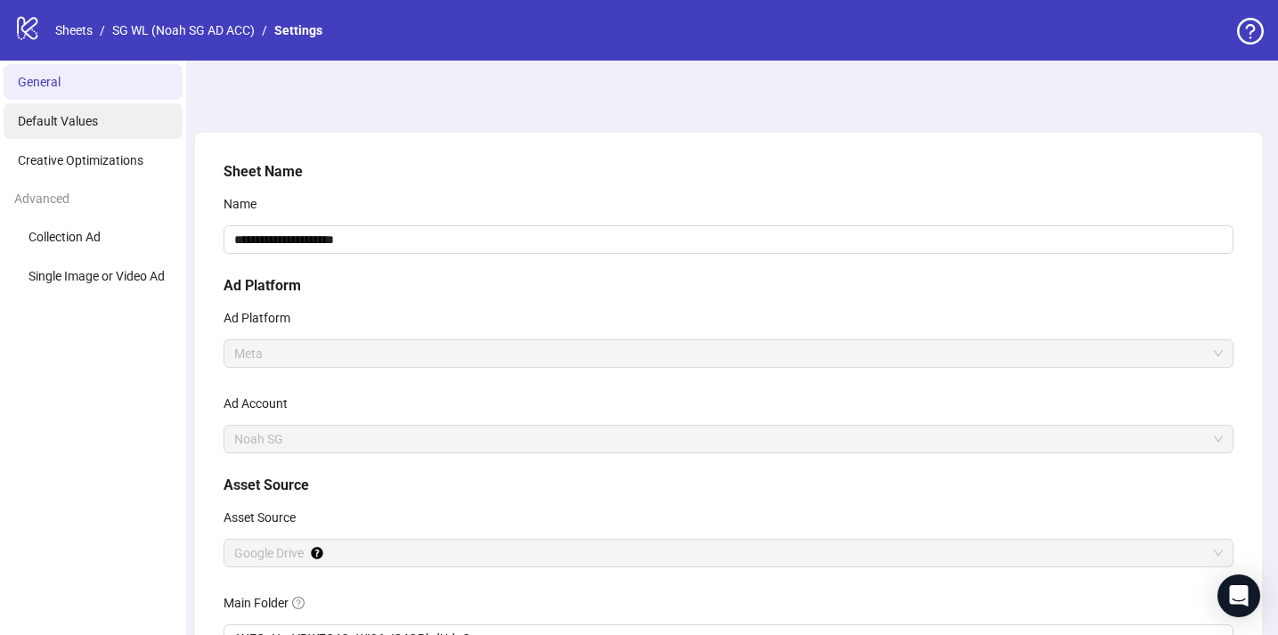
click at [118, 123] on li "Default Values" at bounding box center [93, 121] width 179 height 36
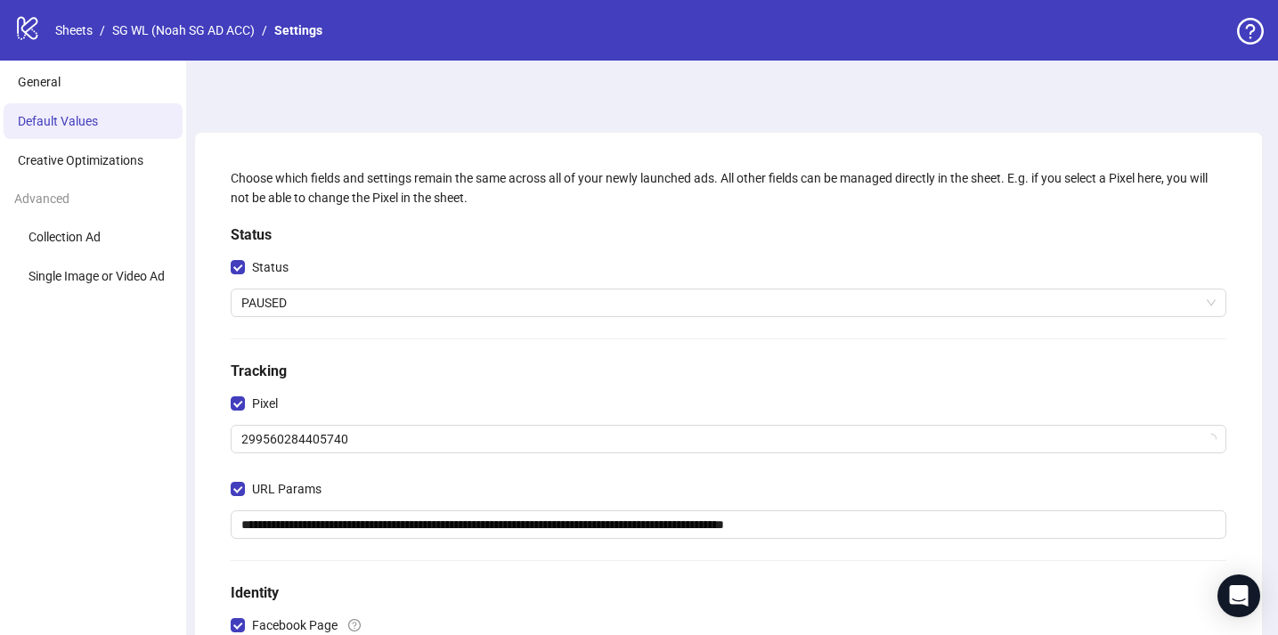
scroll to position [491, 0]
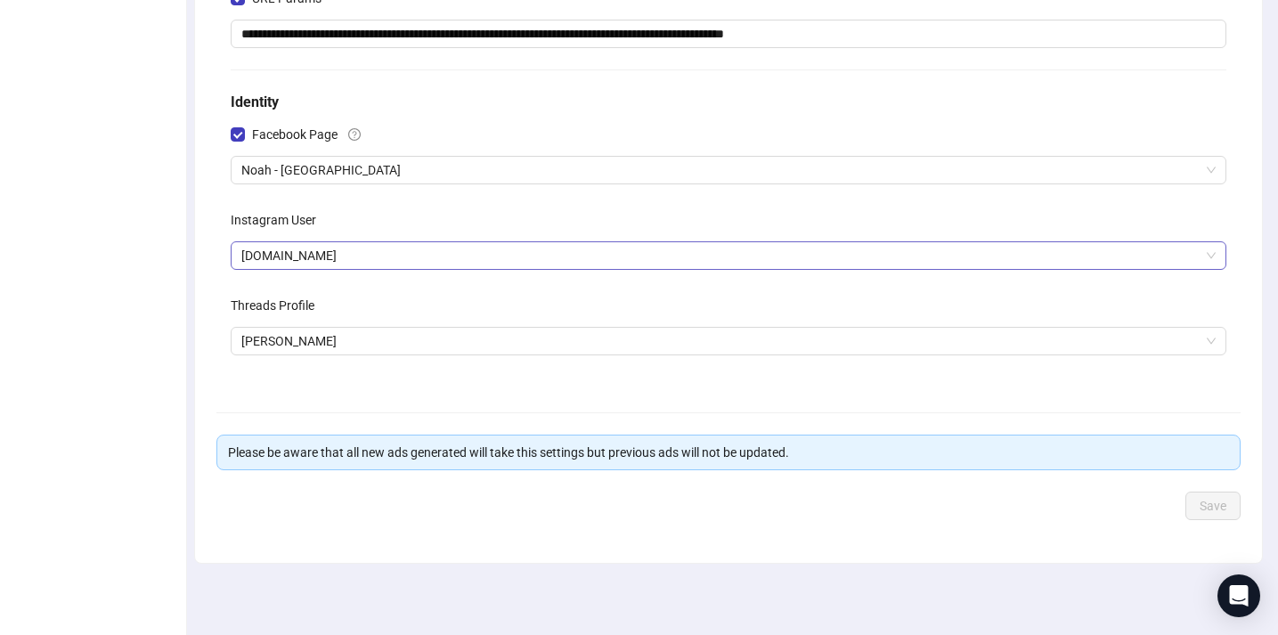
click at [463, 251] on span "[DOMAIN_NAME]" at bounding box center [728, 255] width 974 height 27
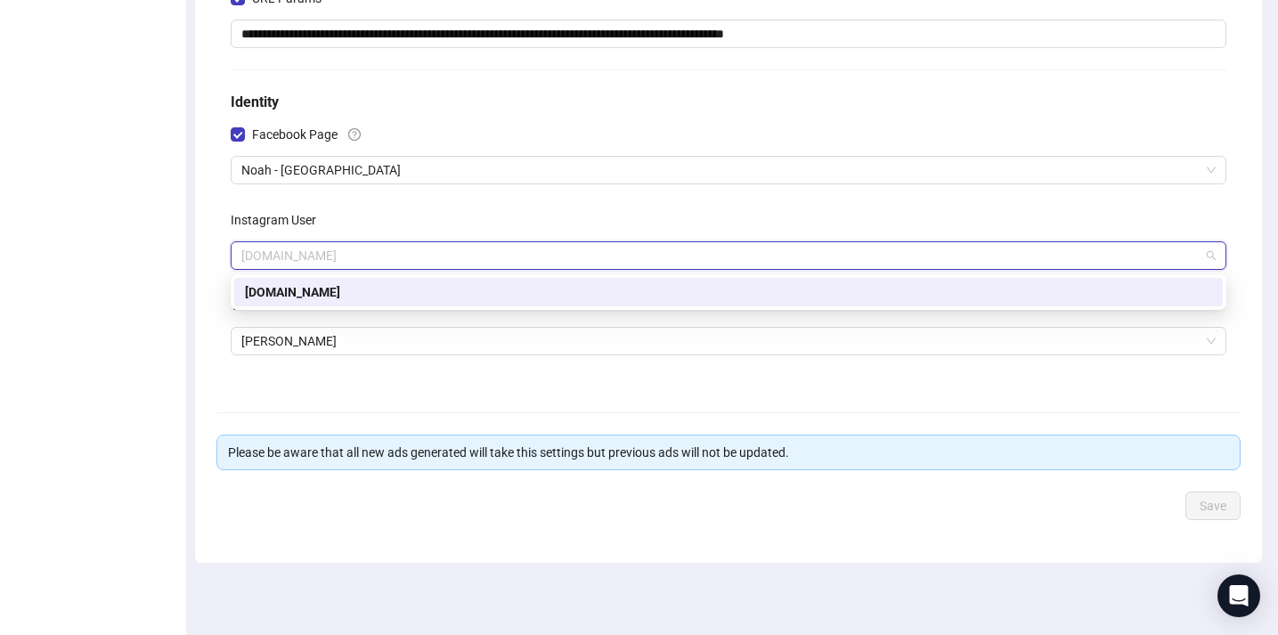
click at [184, 367] on ul "General Default Values Creative Optimizations Advanced Collection Ad Single Ima…" at bounding box center [93, 102] width 187 height 1065
click at [278, 253] on span "[DOMAIN_NAME]" at bounding box center [728, 255] width 974 height 27
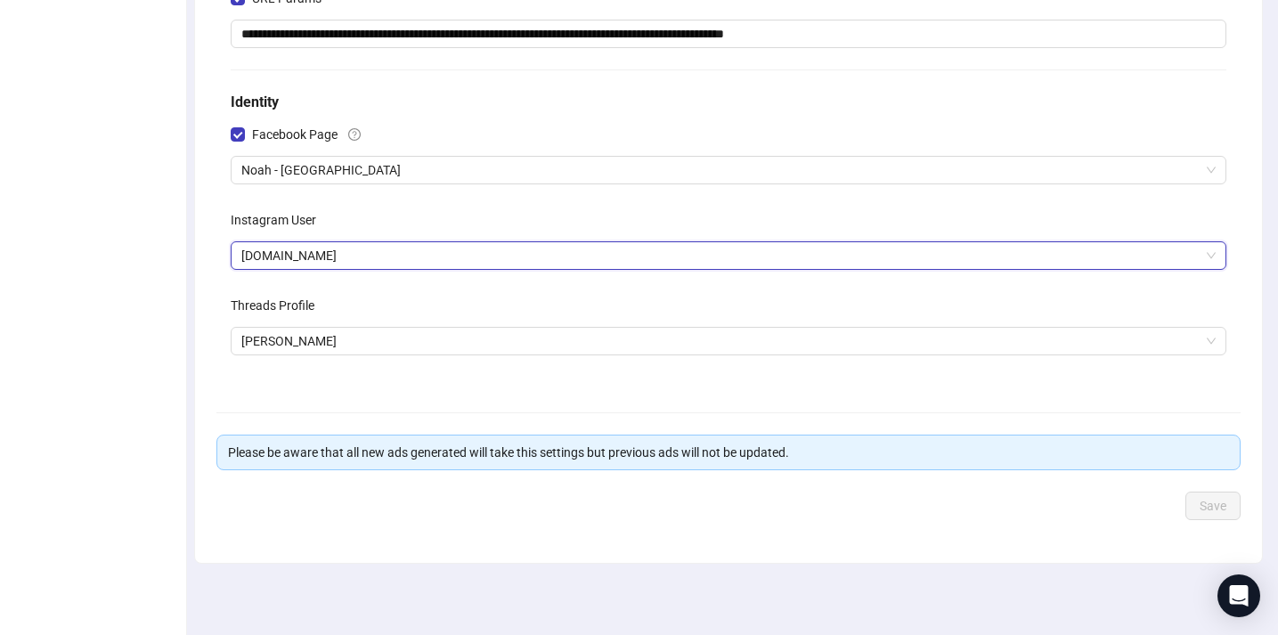
click at [278, 253] on span "[DOMAIN_NAME]" at bounding box center [728, 255] width 974 height 27
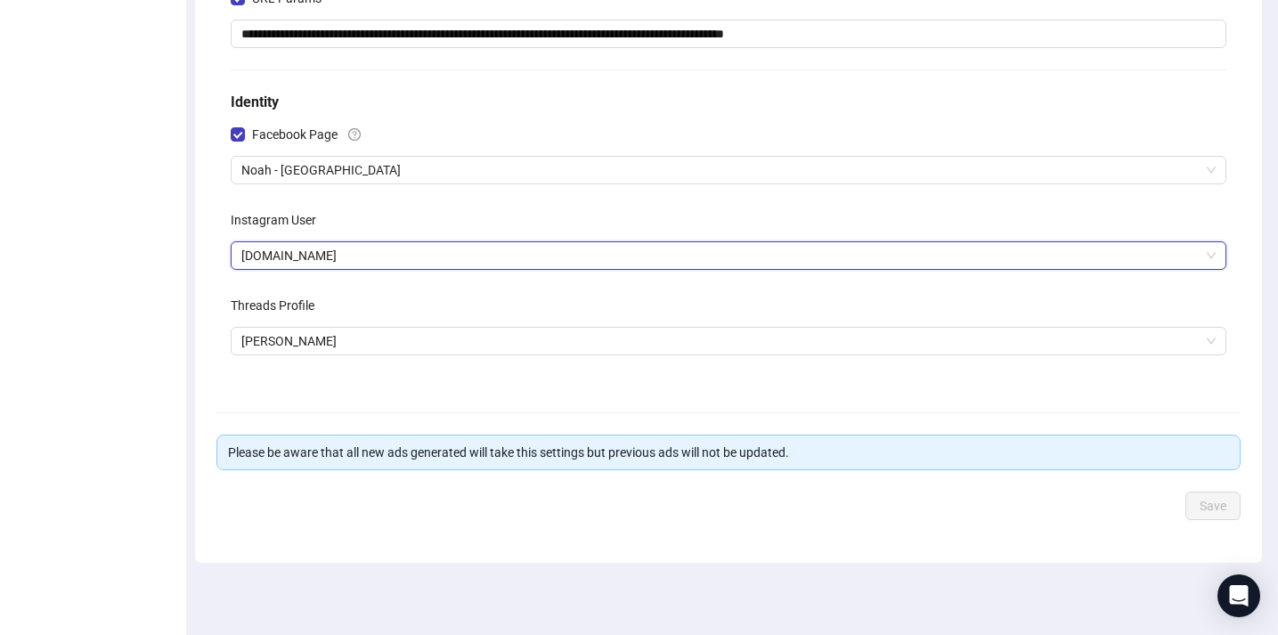
scroll to position [0, 0]
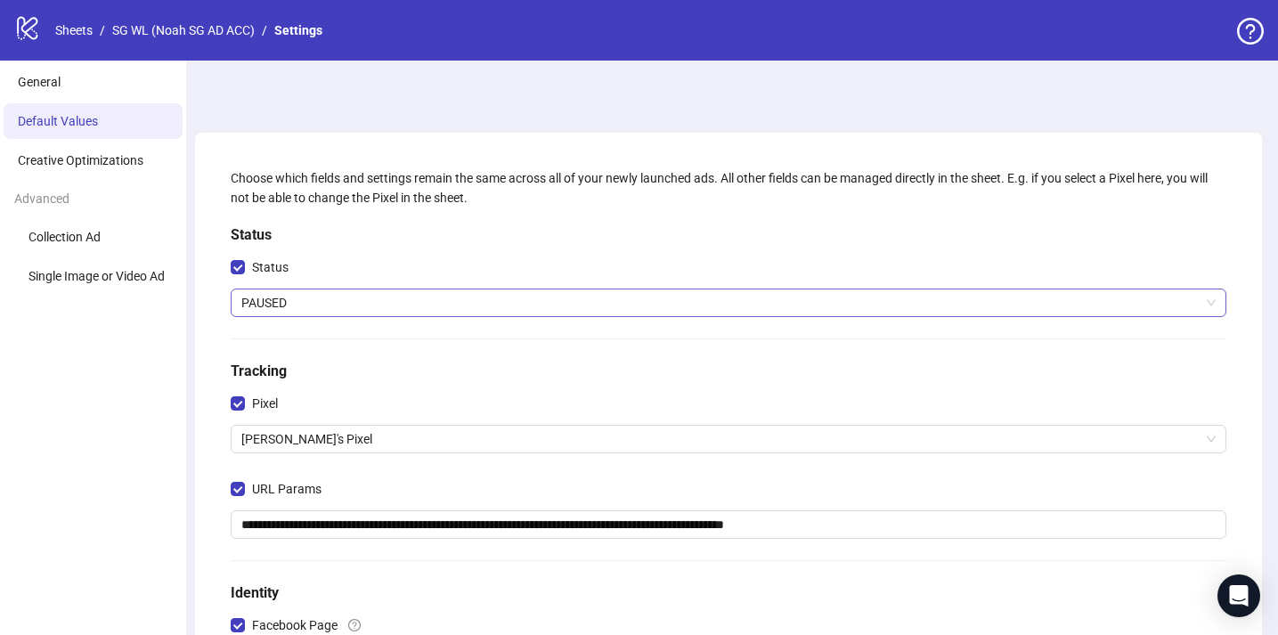
click at [1157, 314] on span "PAUSED" at bounding box center [728, 302] width 974 height 27
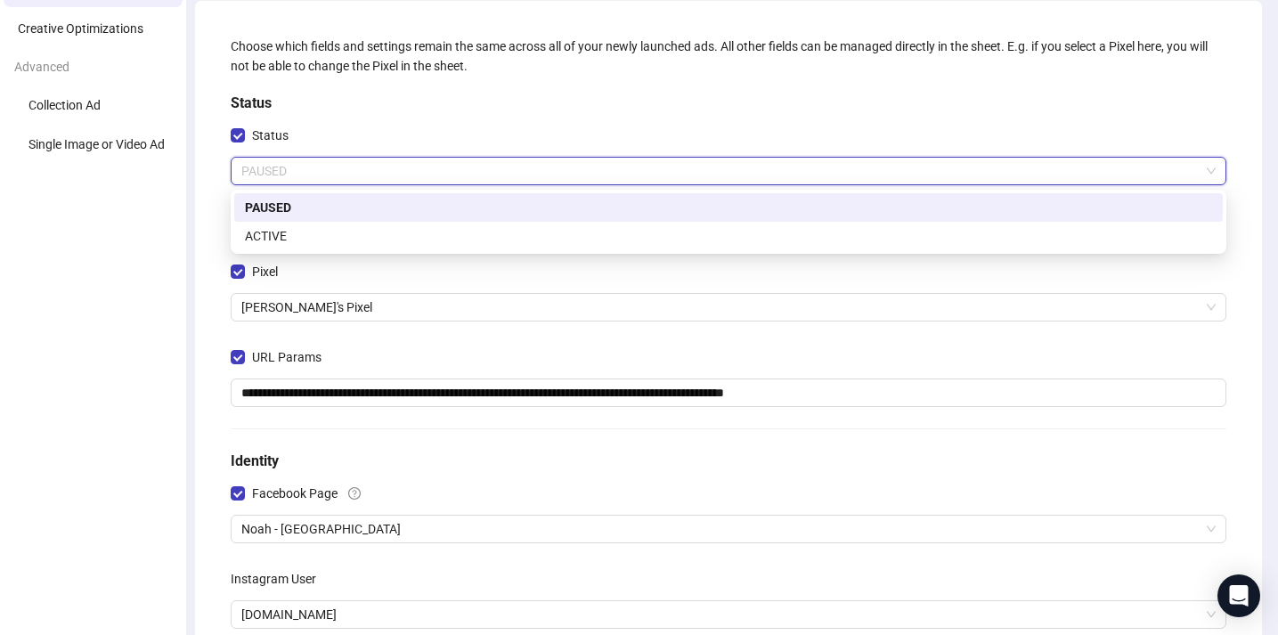
click at [1278, 287] on html "**********" at bounding box center [639, 185] width 1278 height 635
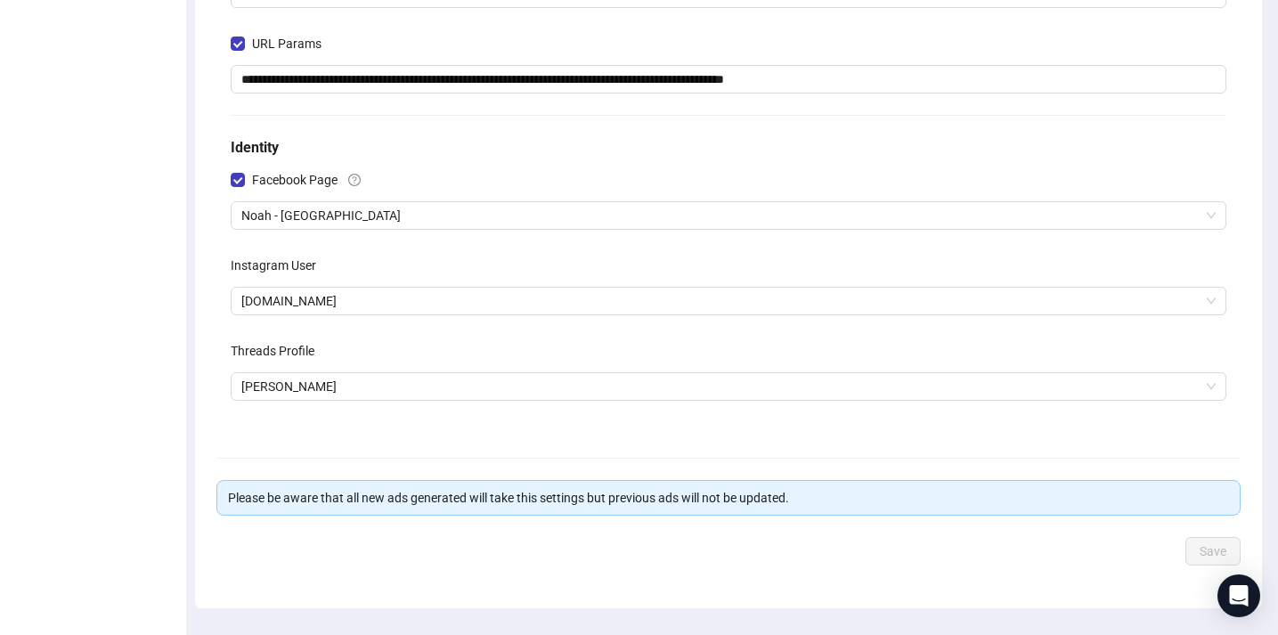
scroll to position [450, 0]
